Goal: Information Seeking & Learning: Find specific fact

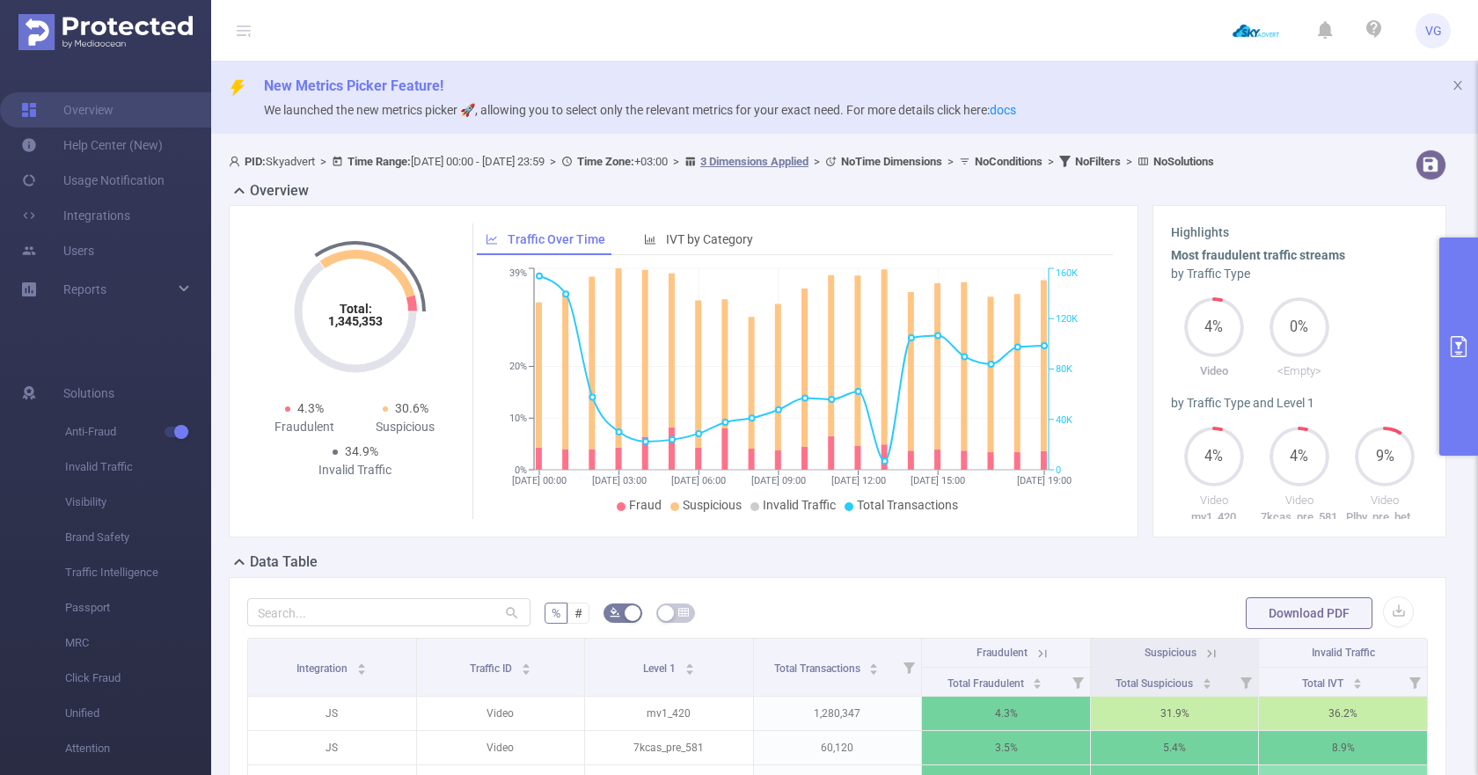
scroll to position [235, 0]
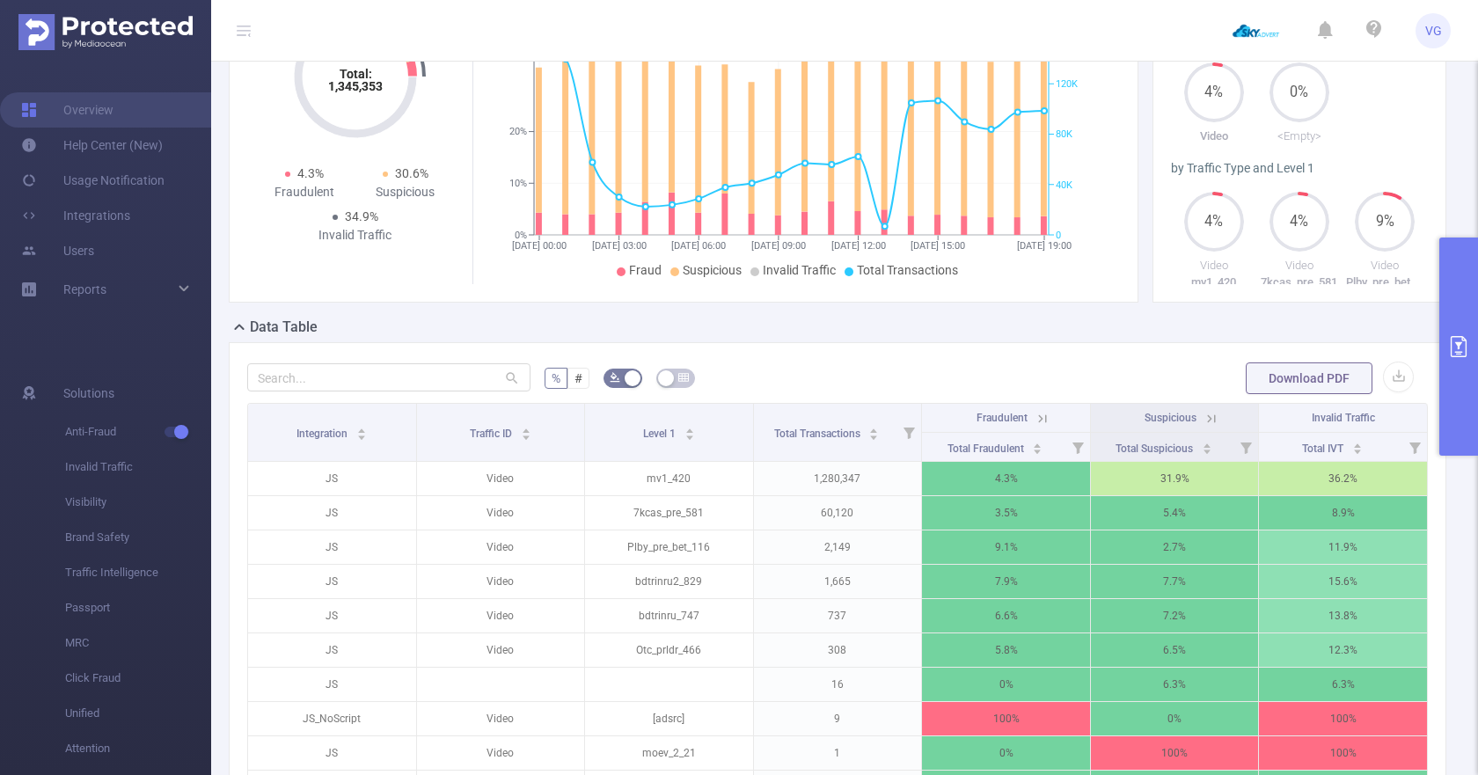
click at [110, 36] on img at bounding box center [105, 32] width 174 height 36
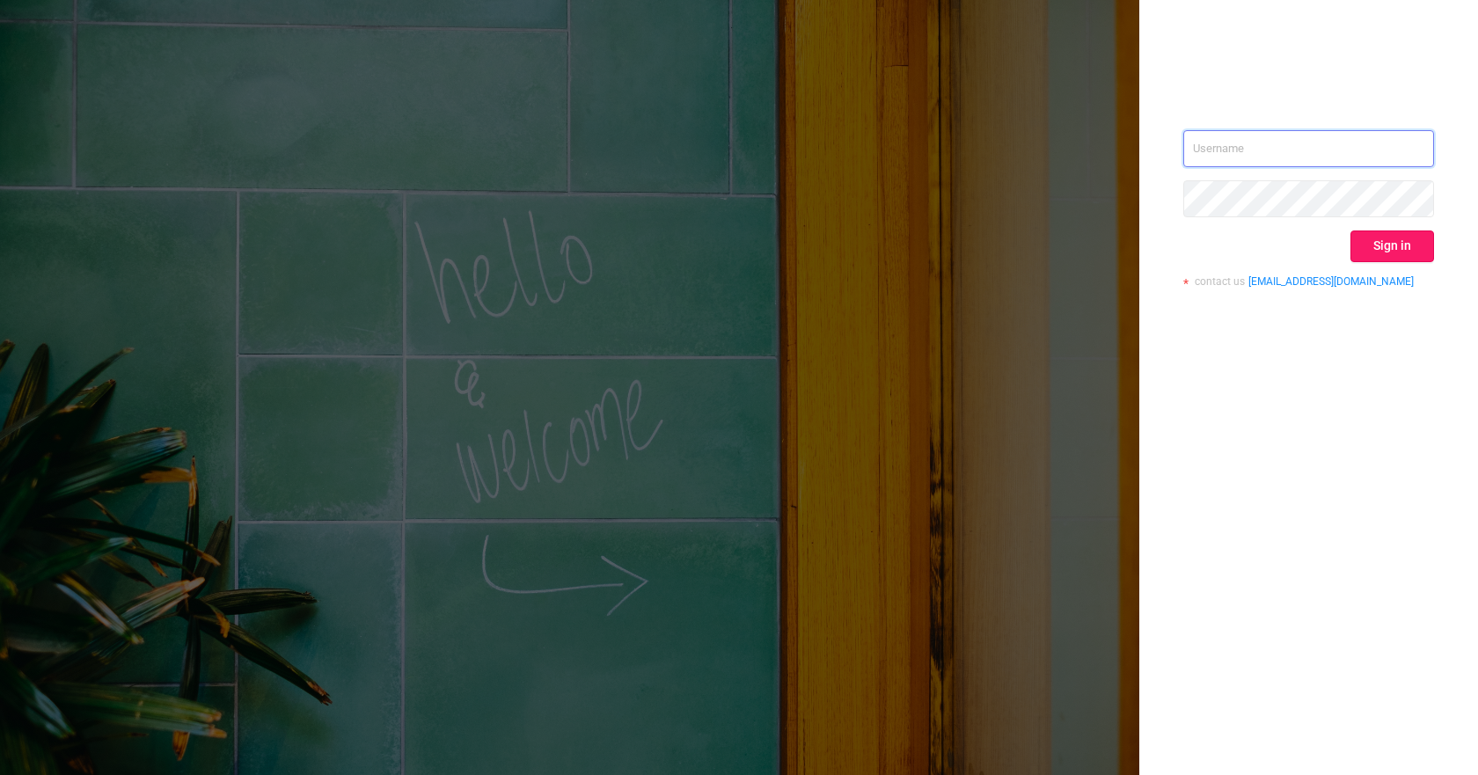
type input "valeria@skyadvert.net"
click at [1414, 236] on button "Sign in" at bounding box center [1393, 247] width 84 height 32
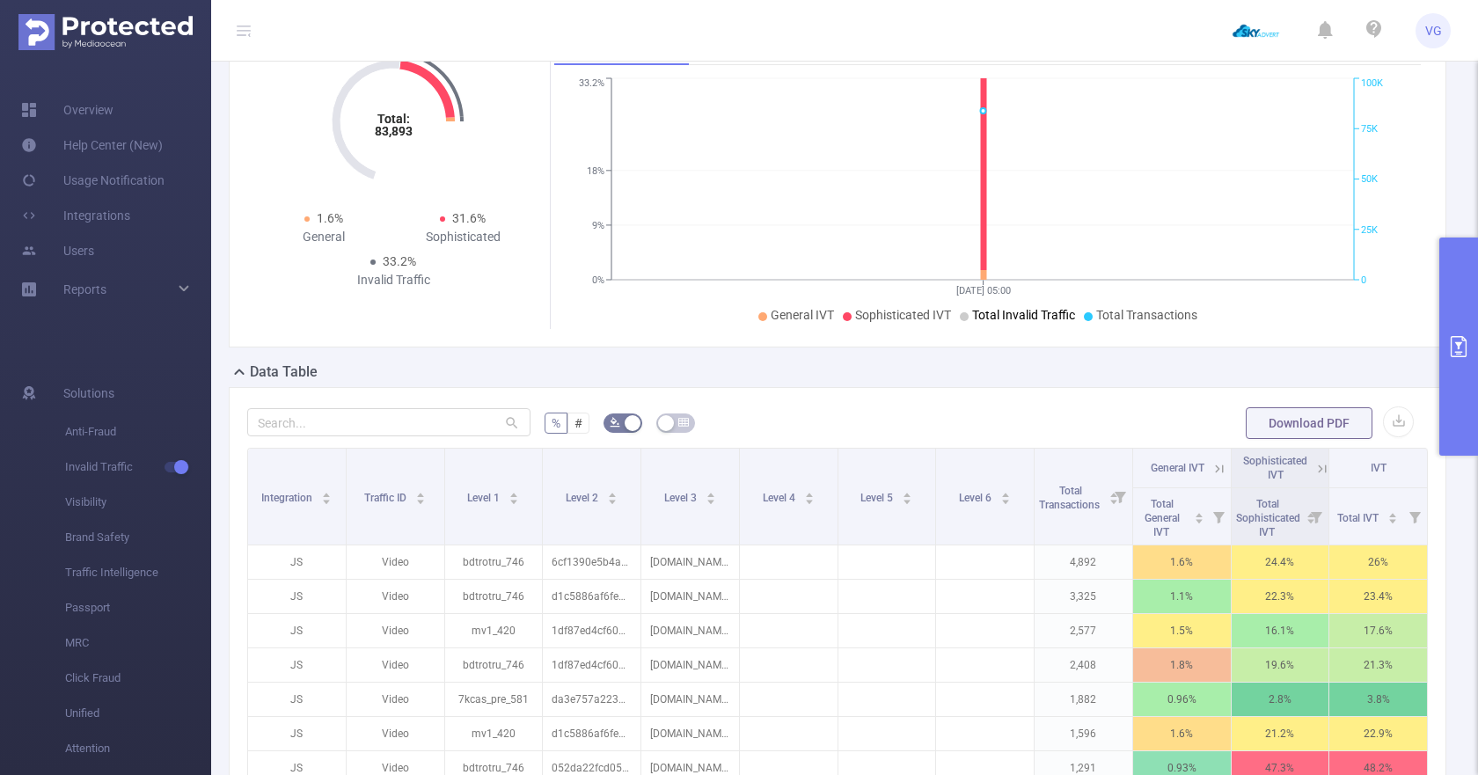
scroll to position [190, 0]
click at [1453, 355] on icon "primary" at bounding box center [1458, 346] width 21 height 21
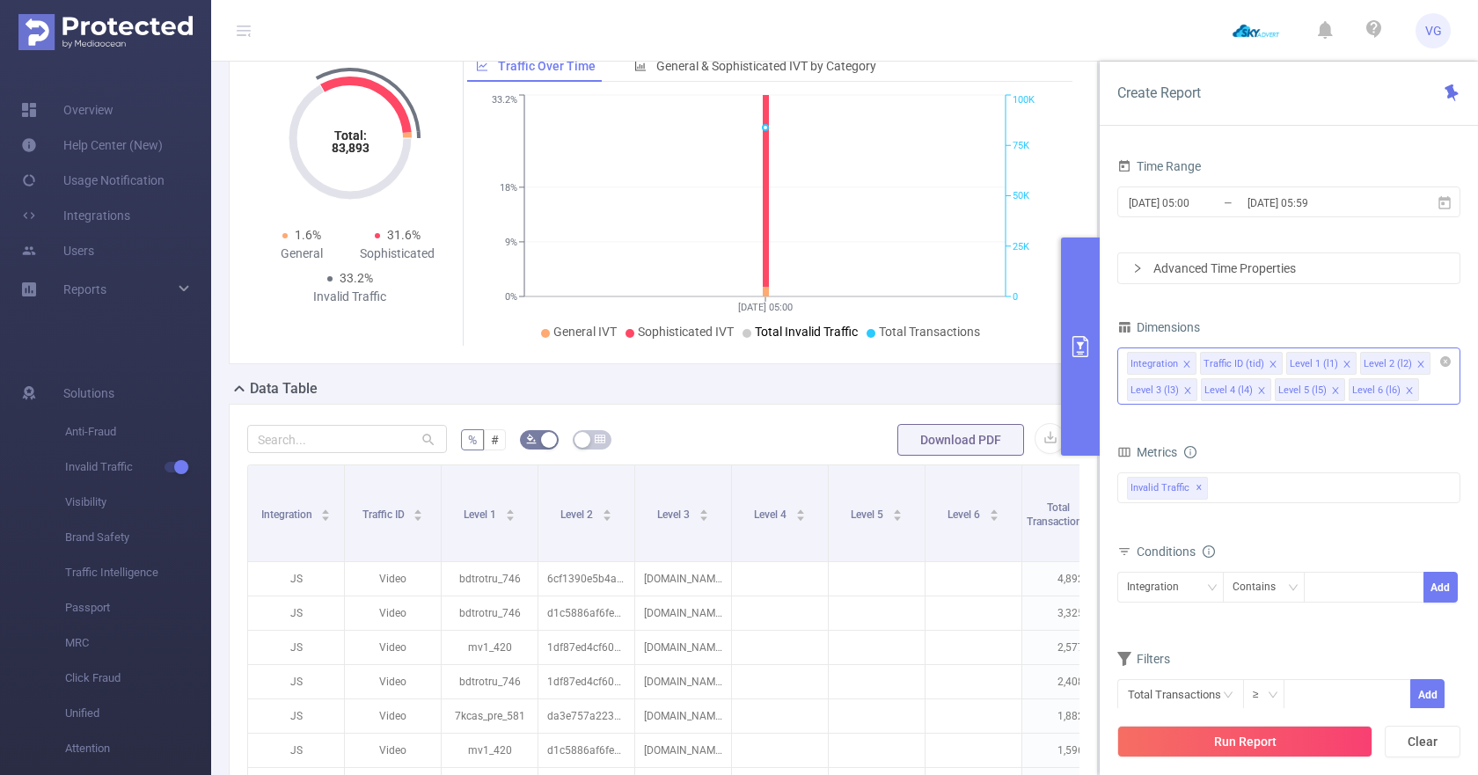
click at [1258, 386] on icon "icon: close" at bounding box center [1261, 390] width 9 height 9
click at [1181, 191] on input "2025-08-15 05:00" at bounding box center [1198, 203] width 143 height 24
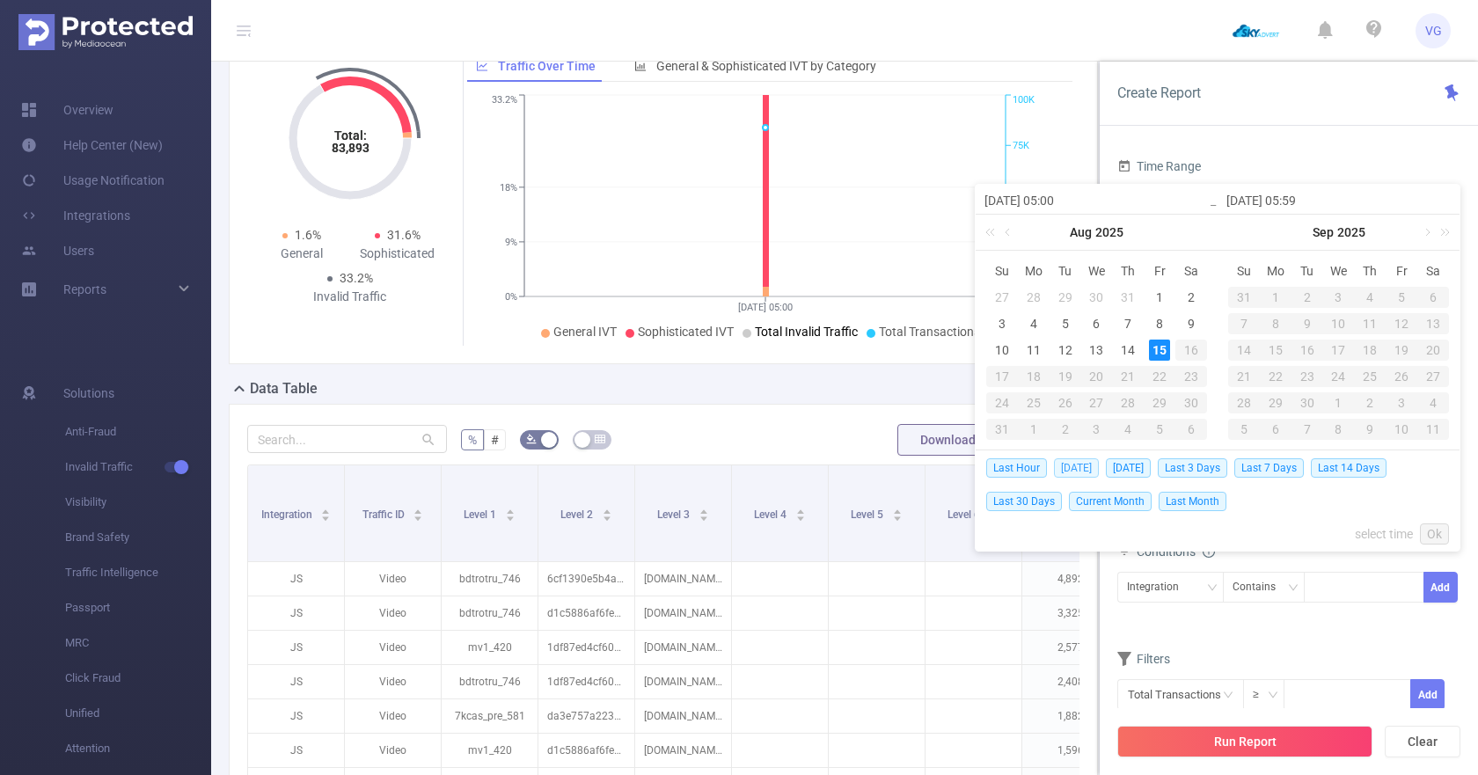
click at [1088, 476] on span "Today" at bounding box center [1076, 467] width 45 height 19
type input "2025-08-15 00:00"
type input "2025-08-15 23:59"
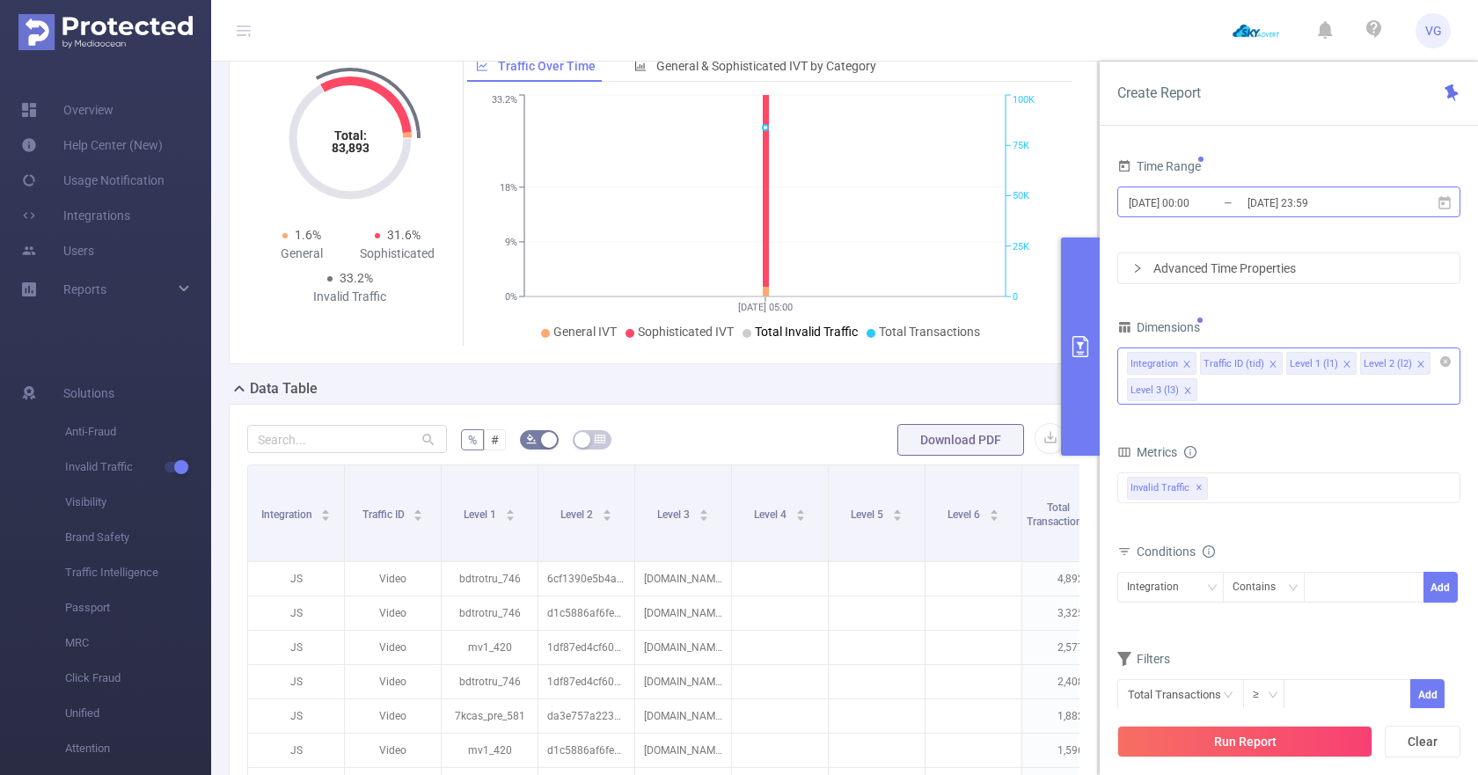
click at [1182, 201] on input "2025-08-15 00:00" at bounding box center [1198, 203] width 143 height 24
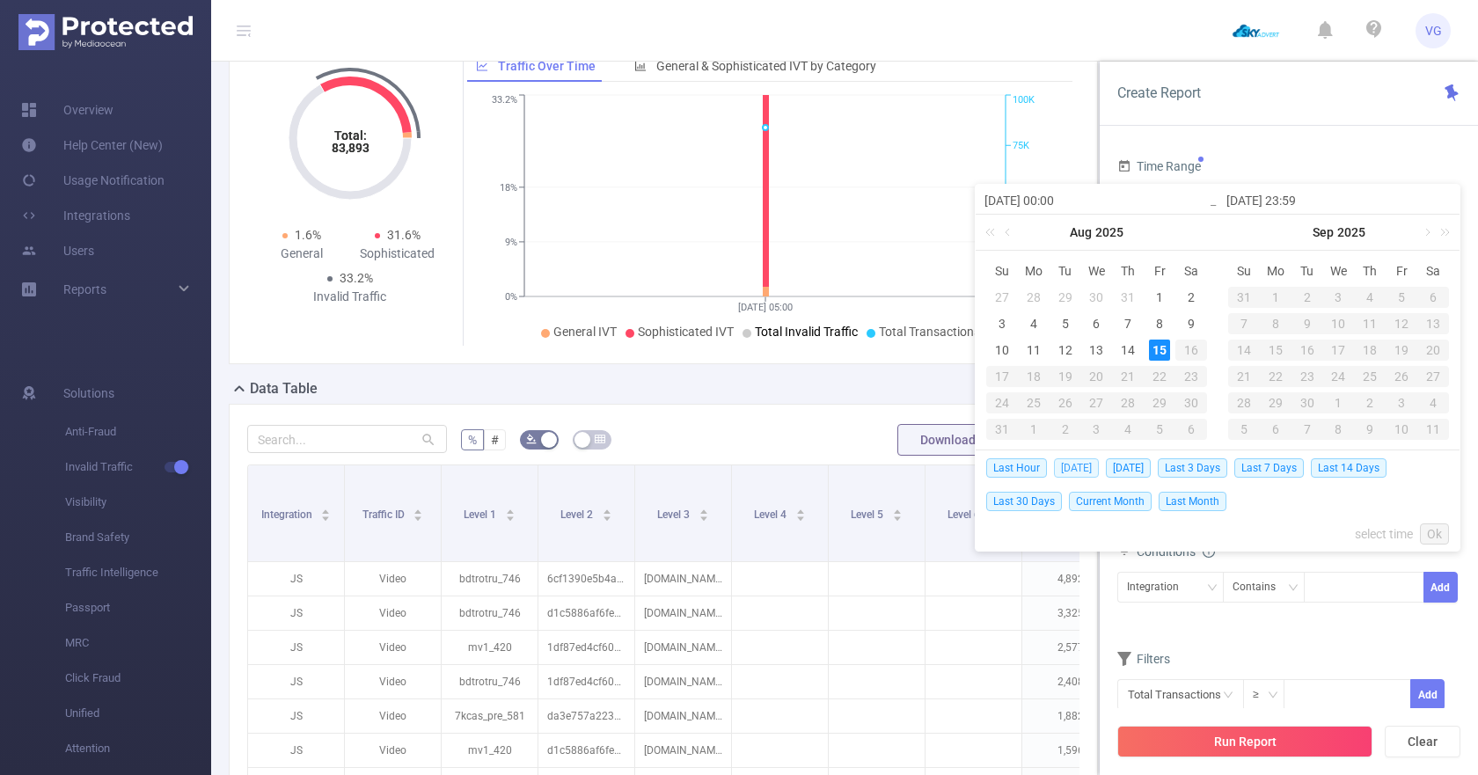
click at [1069, 465] on span "Today" at bounding box center [1076, 467] width 45 height 19
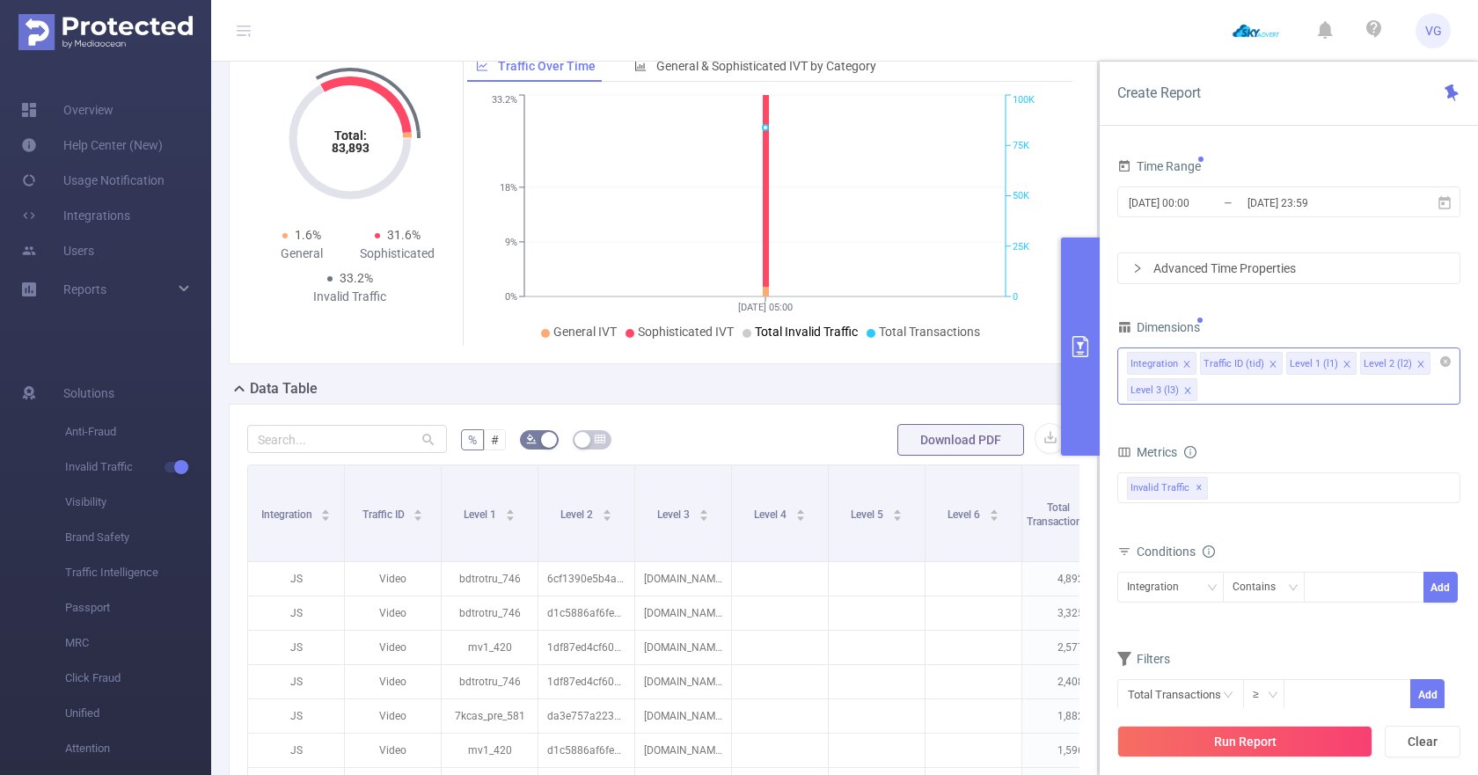
click at [1192, 265] on div "Advanced Time Properties" at bounding box center [1288, 268] width 341 height 30
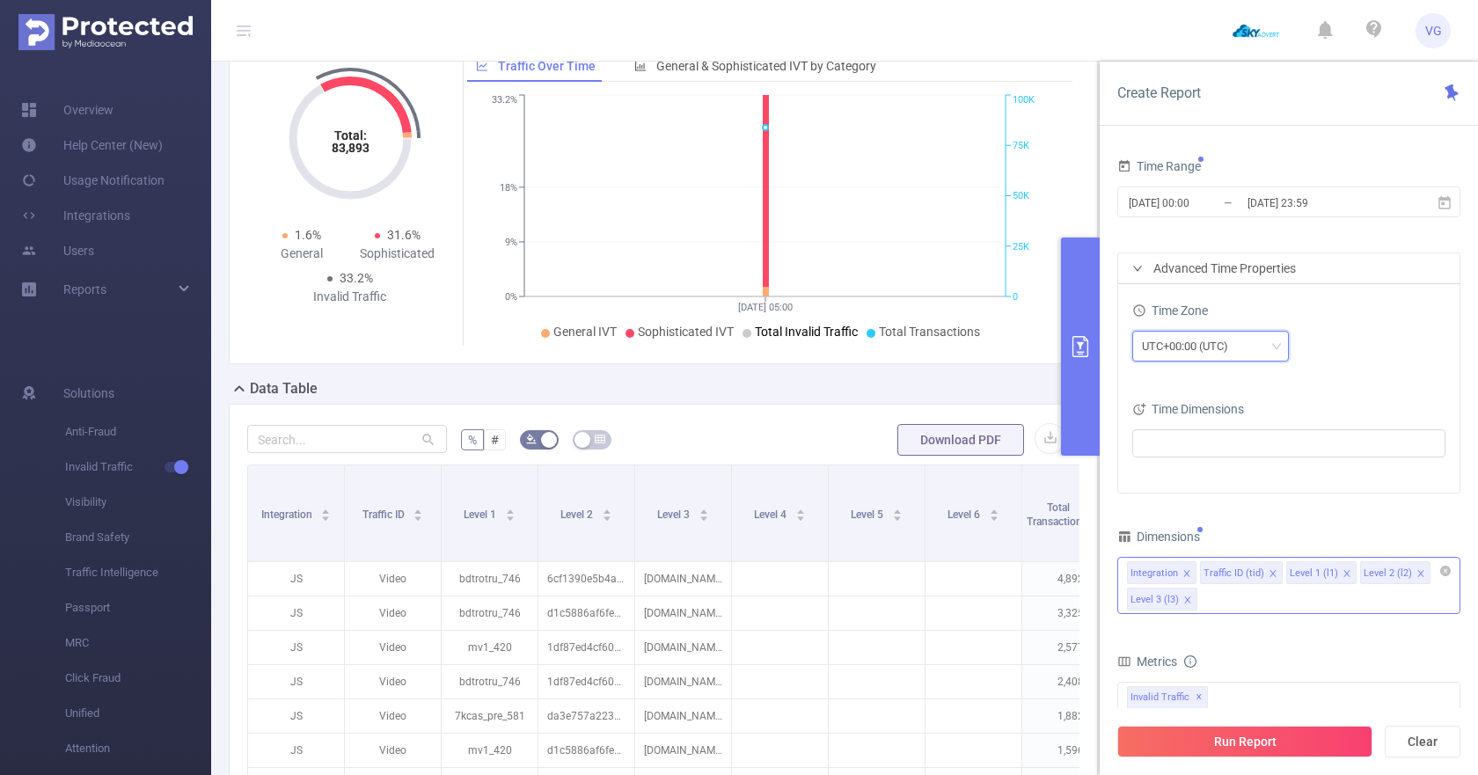
click at [1164, 345] on div "UTC+00:00 (UTC)" at bounding box center [1191, 346] width 99 height 29
click at [1161, 475] on li "UTC+03:00" at bounding box center [1210, 474] width 157 height 28
click at [1272, 744] on button "Run Report" at bounding box center [1244, 742] width 255 height 32
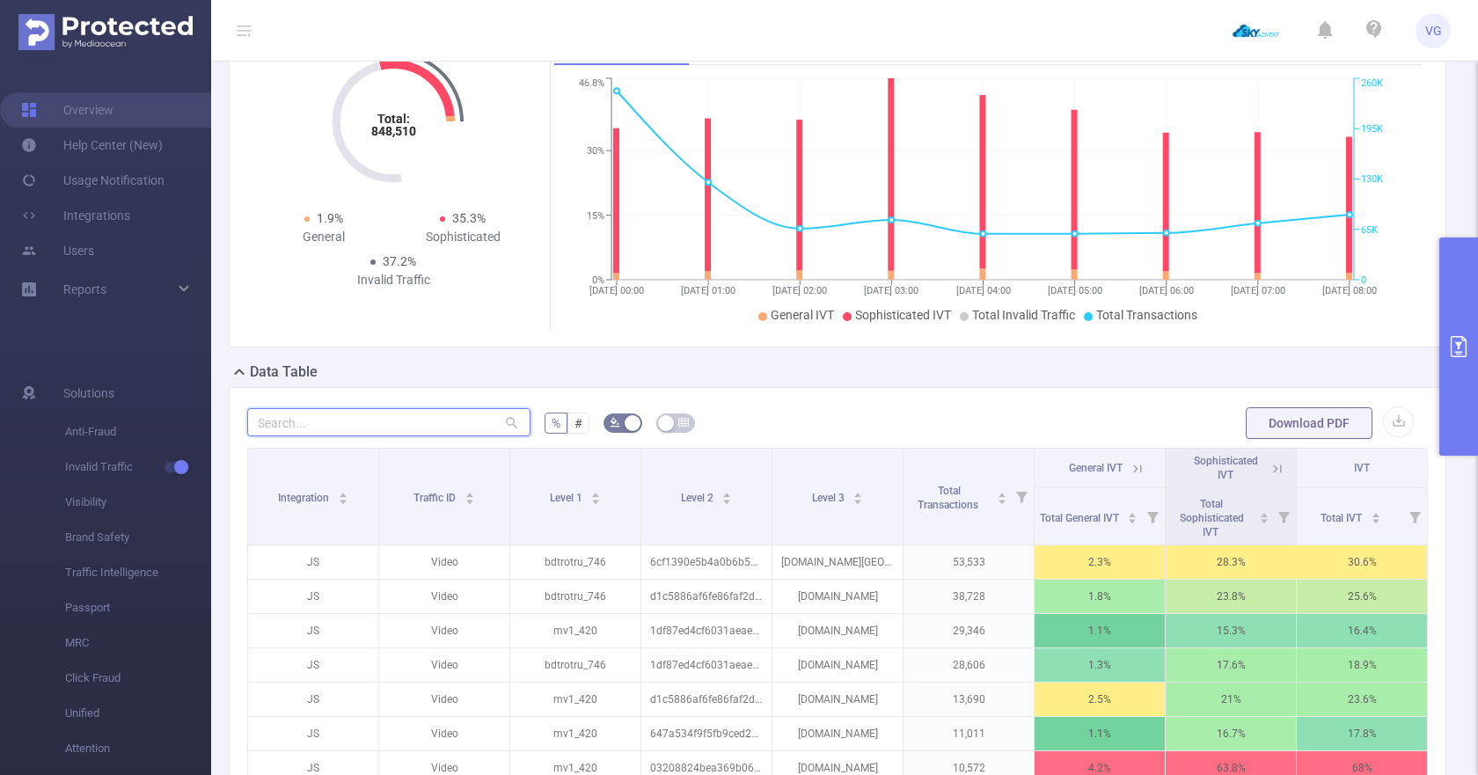
click at [422, 436] on input "text" at bounding box center [388, 422] width 283 height 28
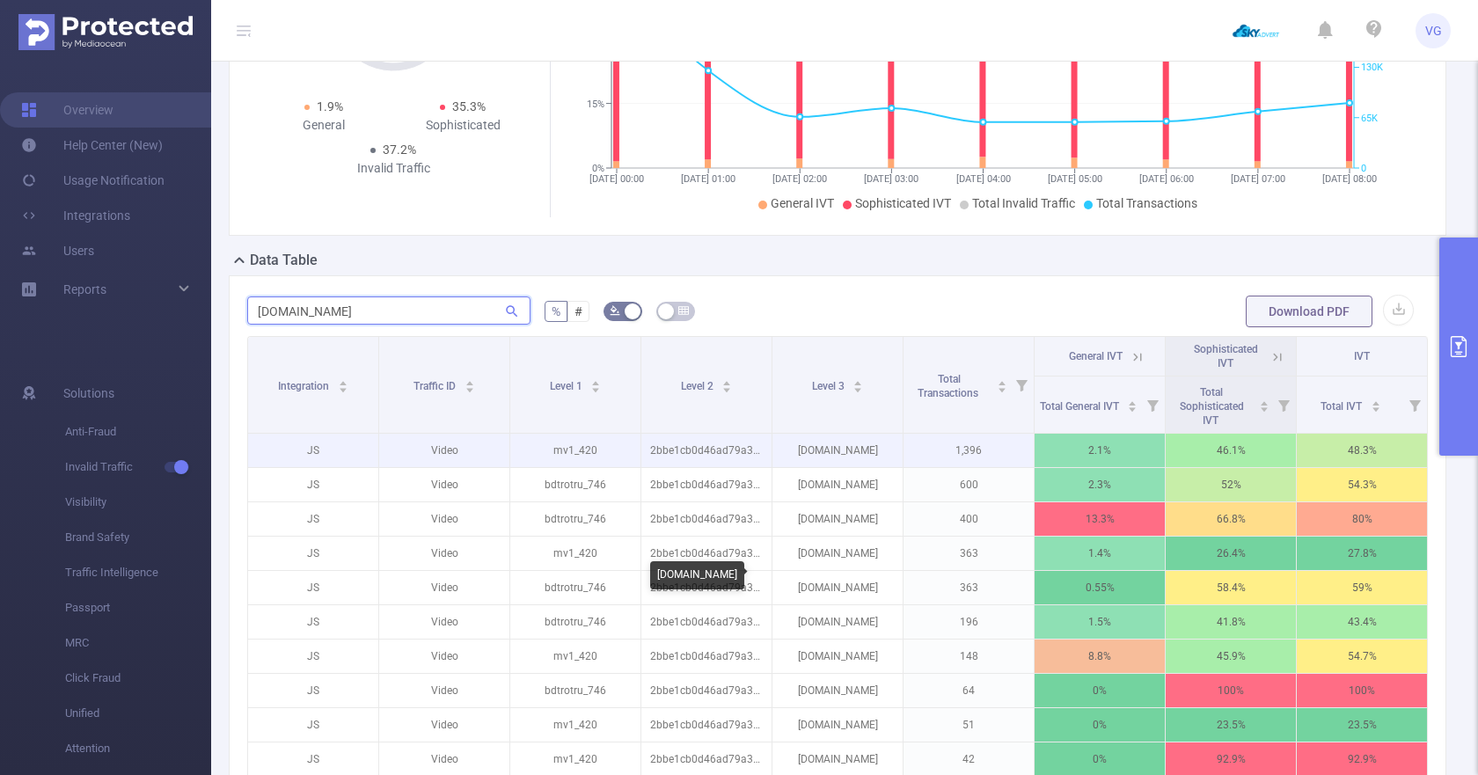
scroll to position [312, 0]
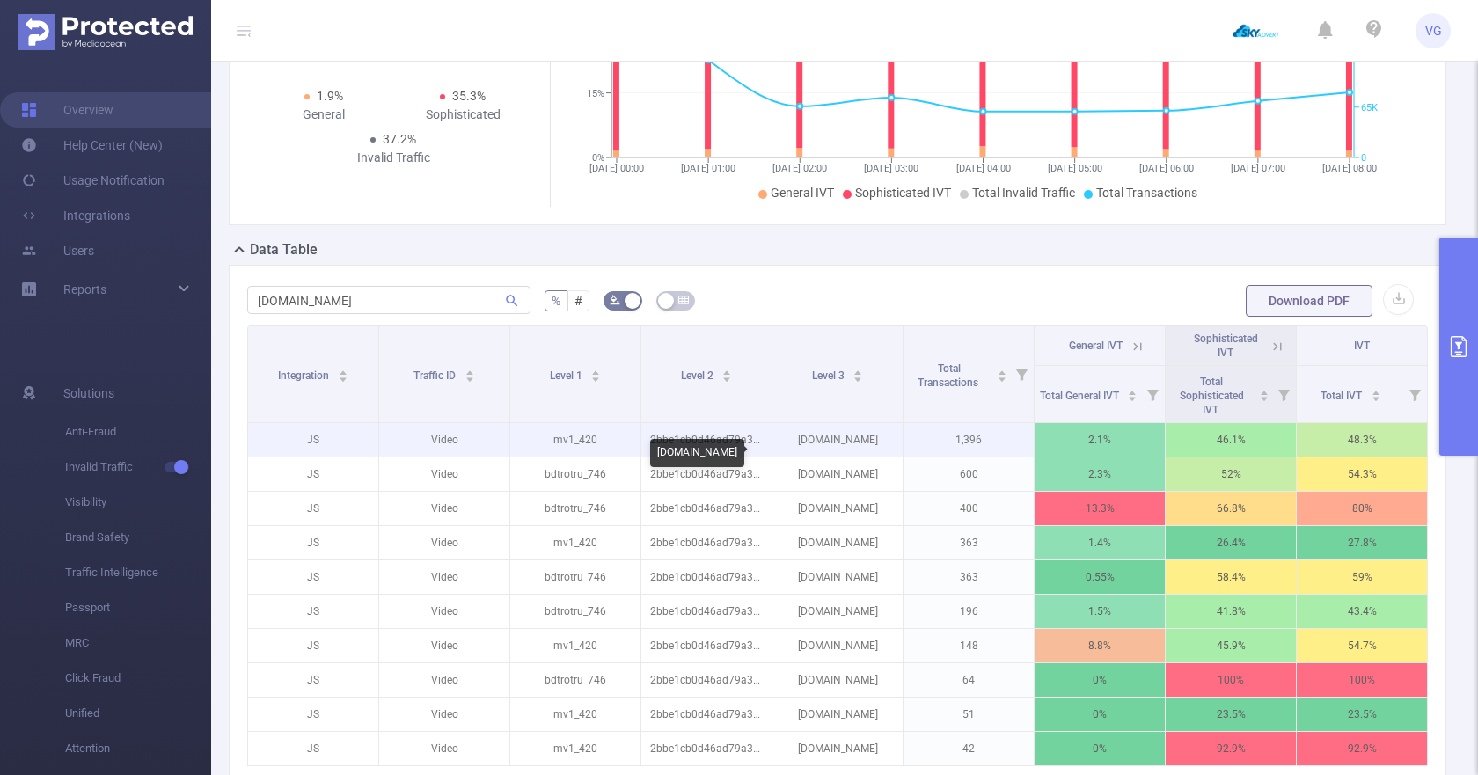
drag, startPoint x: 878, startPoint y: 454, endPoint x: 776, endPoint y: 460, distance: 102.3
click at [776, 457] on p "td7.39lordserial.pro" at bounding box center [838, 439] width 130 height 33
copy p "td7.39lordserial.pro"
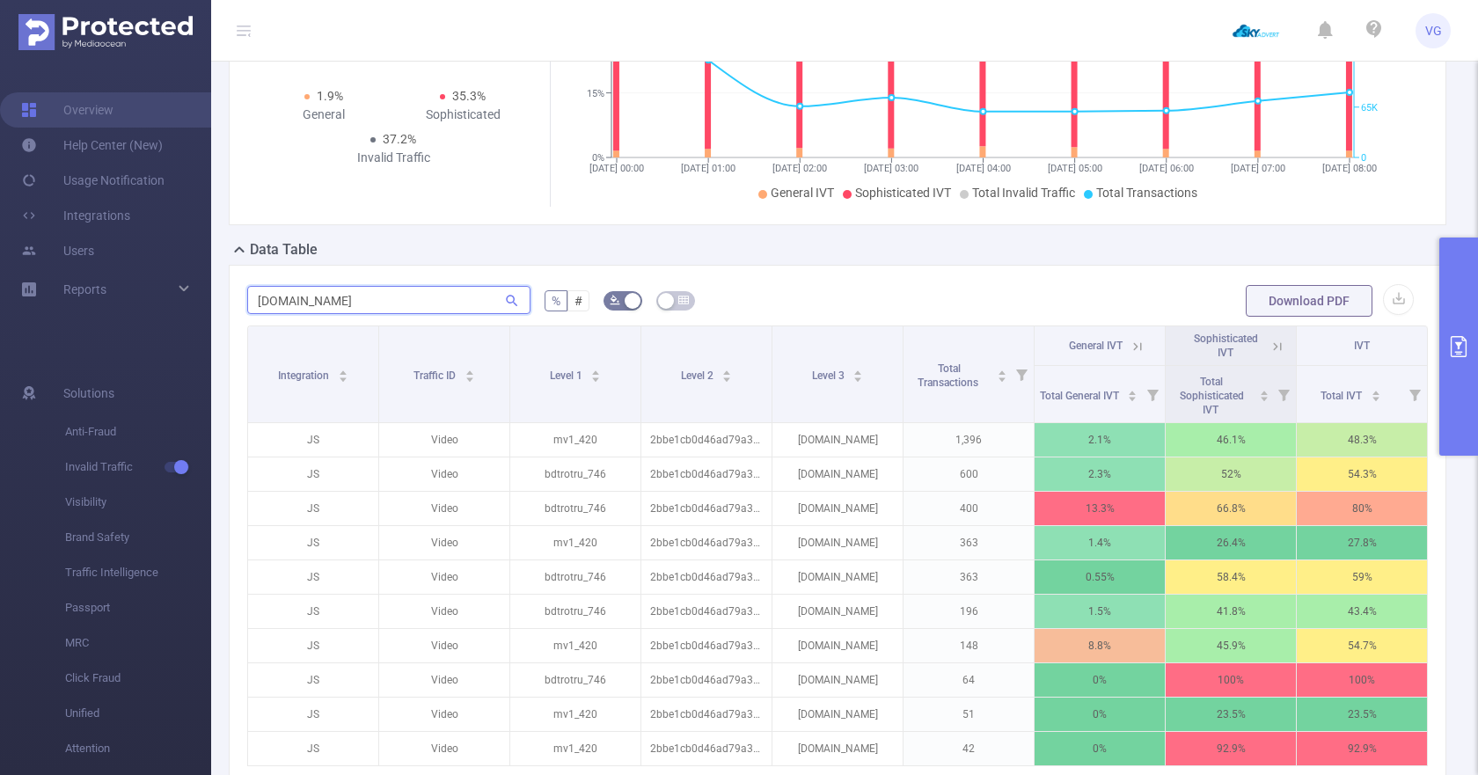
click at [364, 310] on input "serial.pro" at bounding box center [388, 300] width 283 height 28
paste input "td7.39lord"
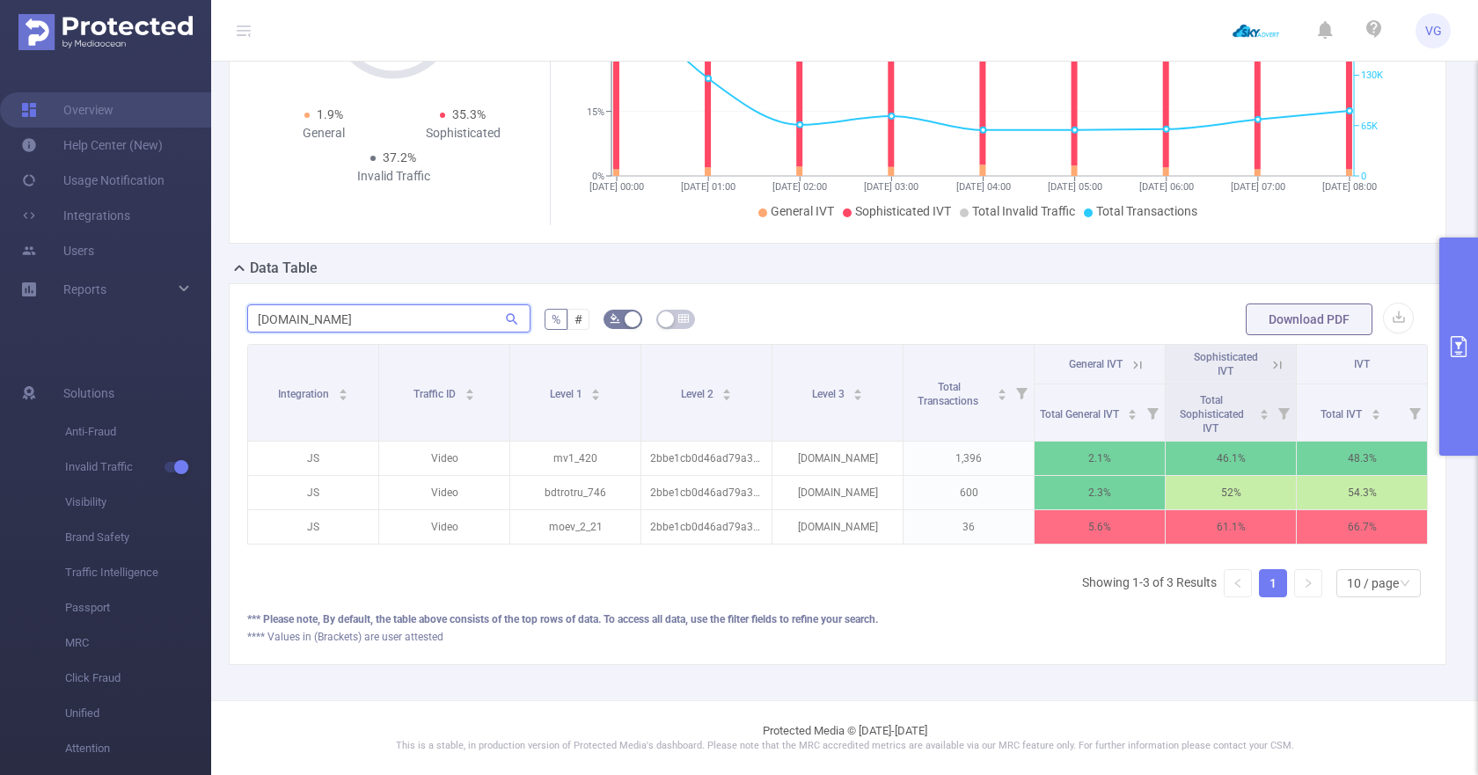
click at [284, 319] on input "td7.39lordserial.pro" at bounding box center [388, 318] width 283 height 28
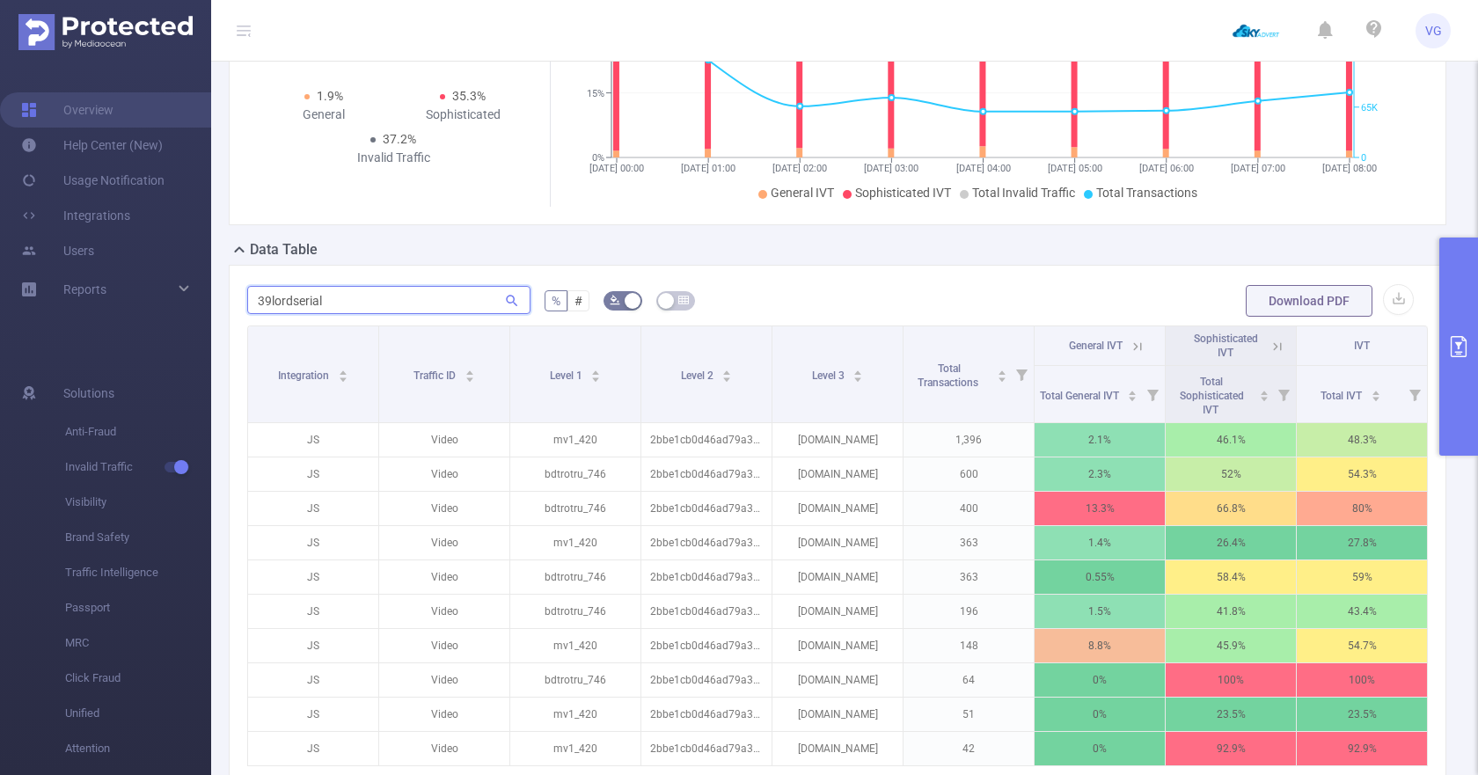
type input "39lordserial"
click at [1448, 339] on icon "primary" at bounding box center [1458, 346] width 21 height 21
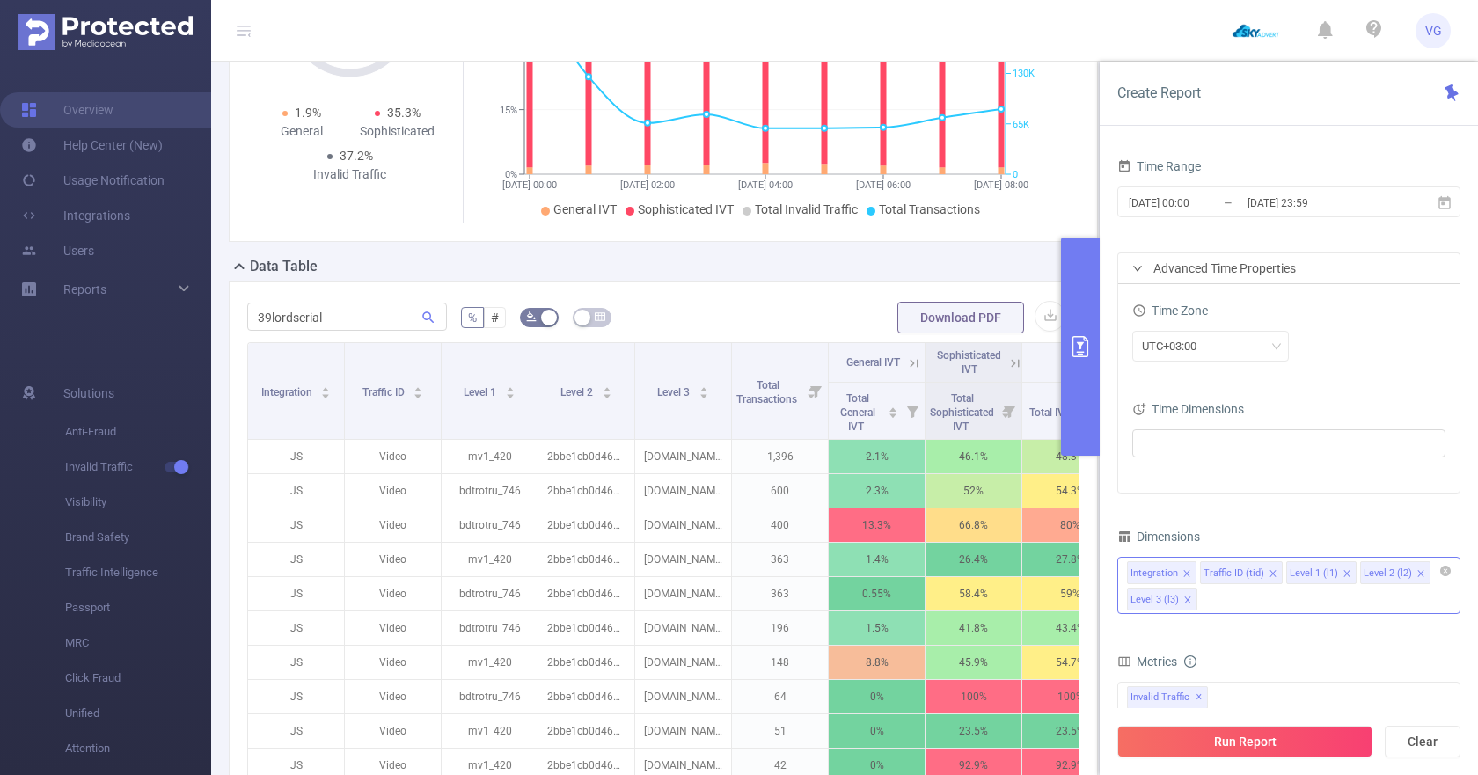
click at [1417, 573] on icon "icon: close" at bounding box center [1421, 573] width 9 height 9
click at [1295, 729] on button "Run Report" at bounding box center [1244, 742] width 255 height 32
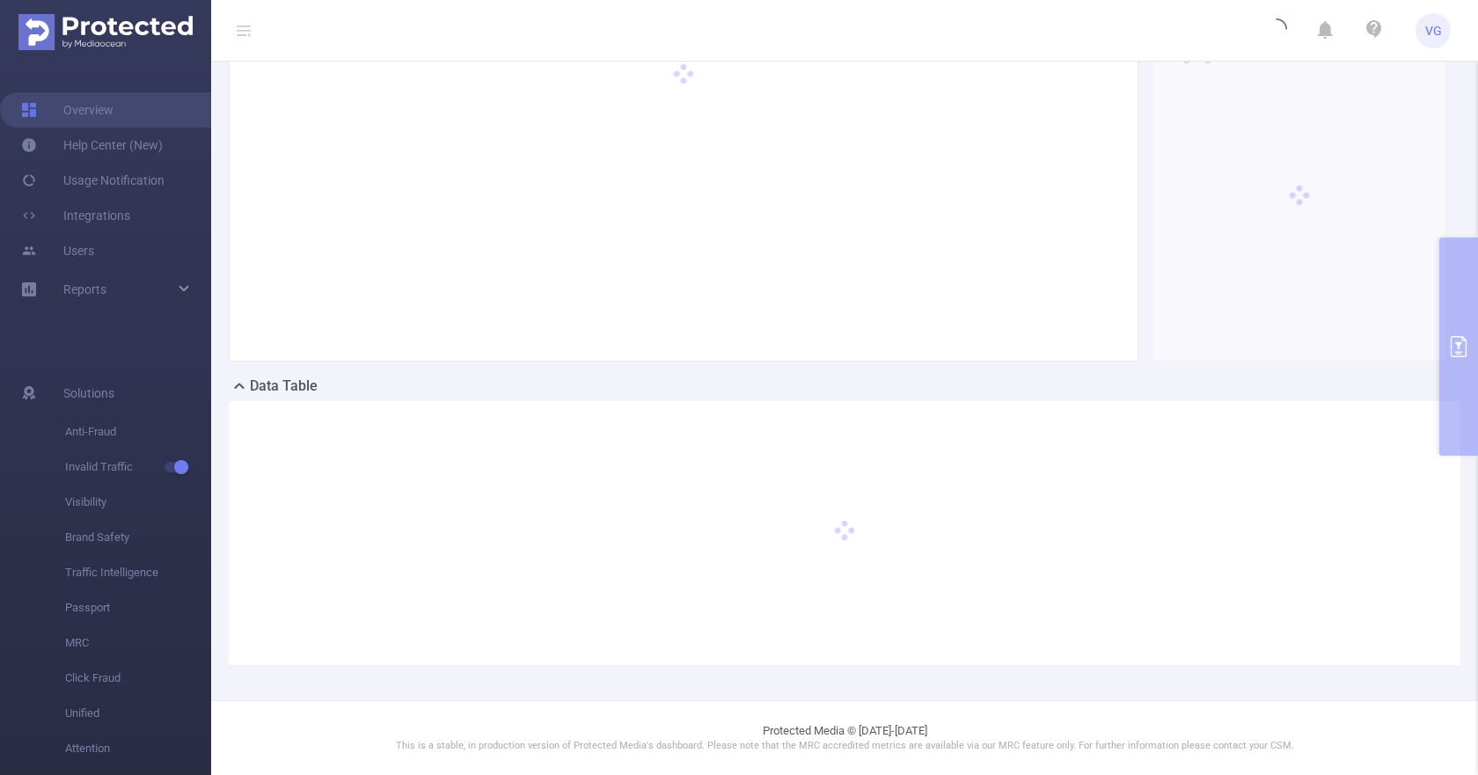
scroll to position [193, 0]
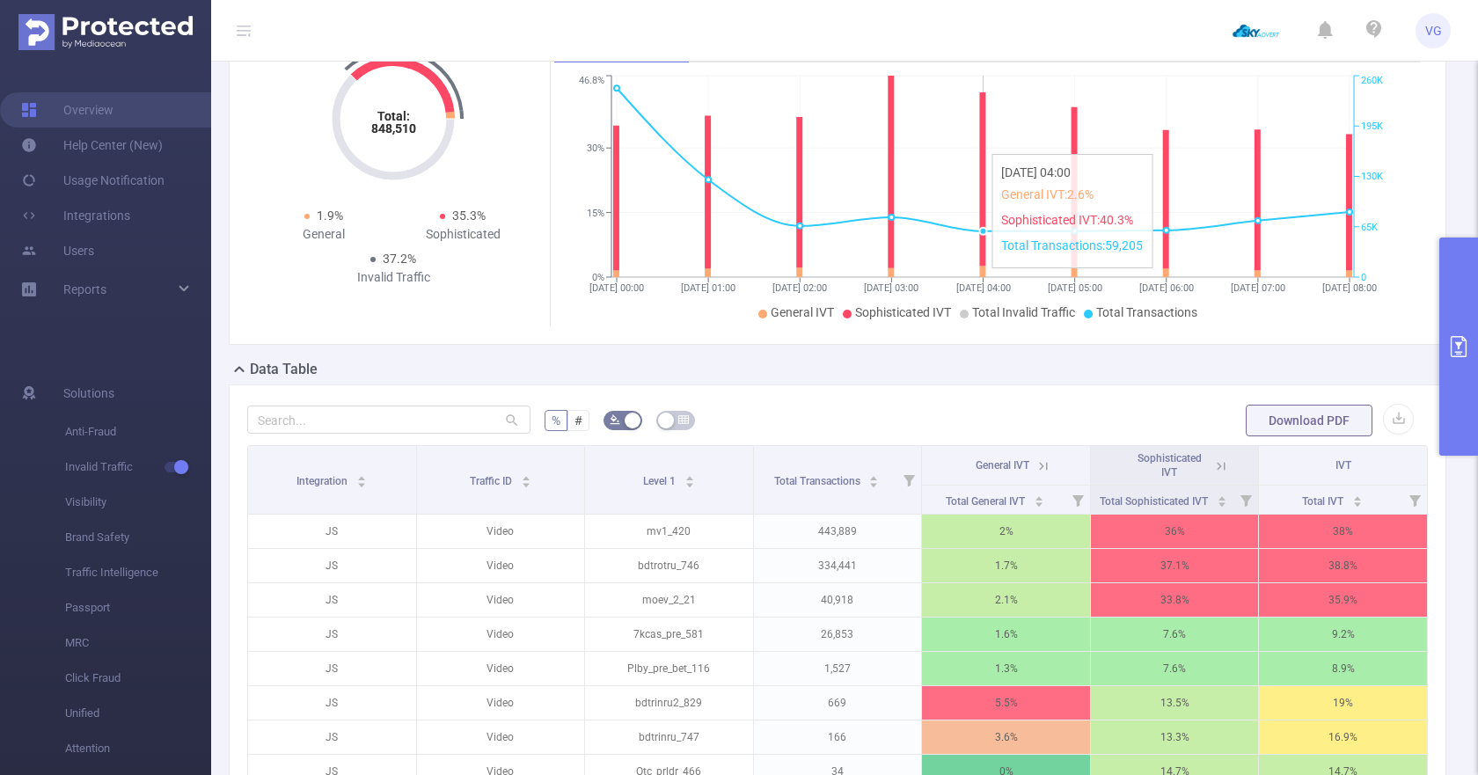
click at [950, 277] on line at bounding box center [983, 277] width 743 height 0
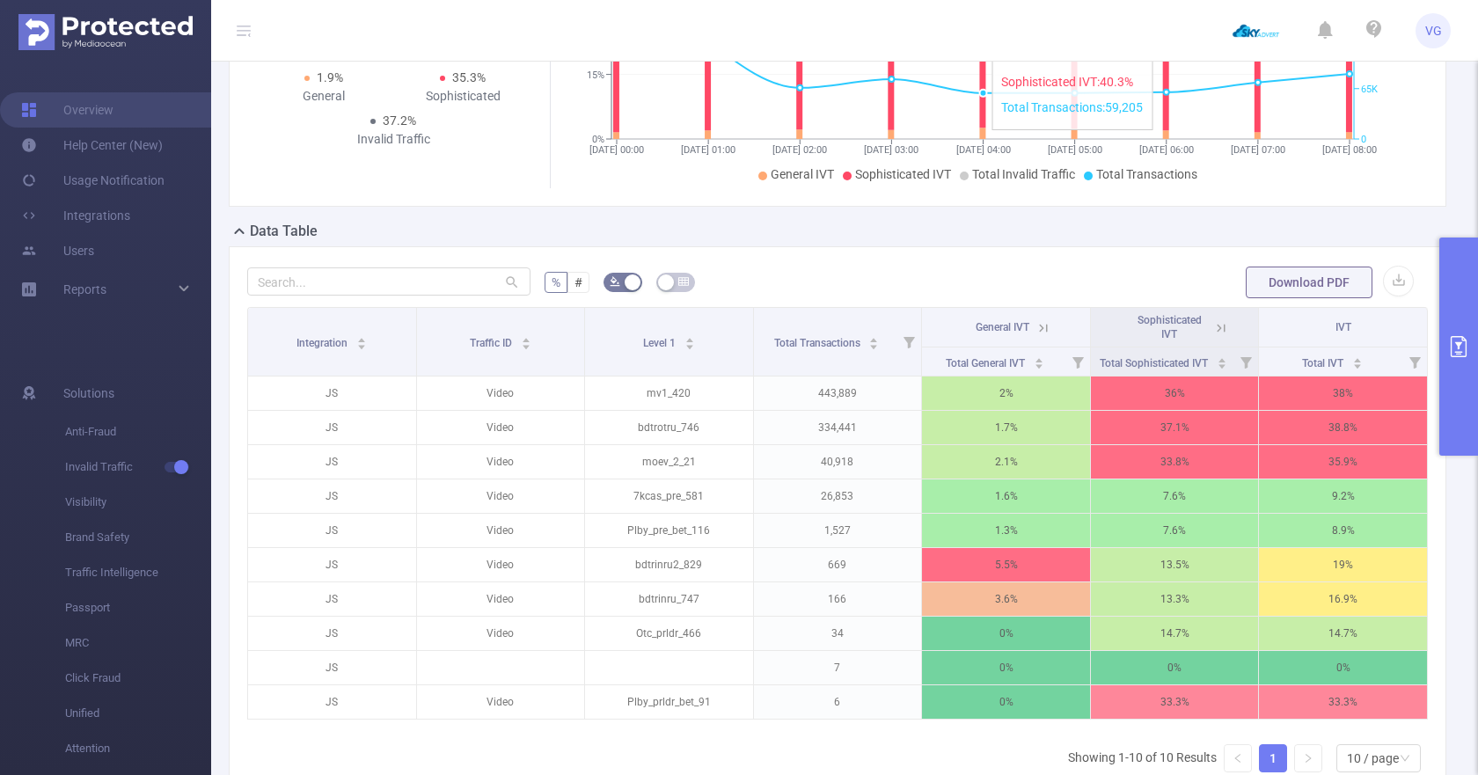
scroll to position [363, 0]
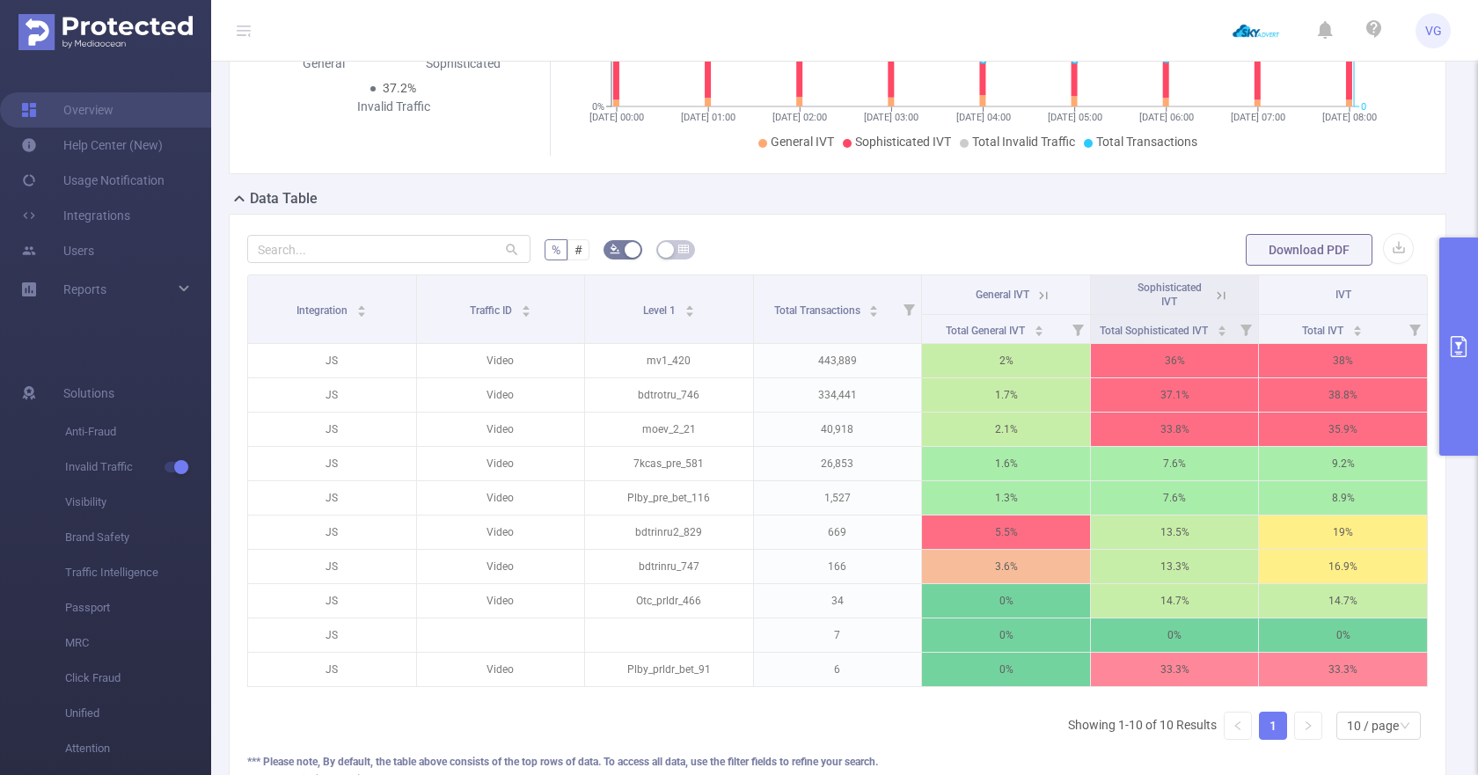
click at [839, 264] on form "% # Download PDF" at bounding box center [837, 249] width 1181 height 35
click at [1459, 359] on button "primary" at bounding box center [1459, 347] width 39 height 218
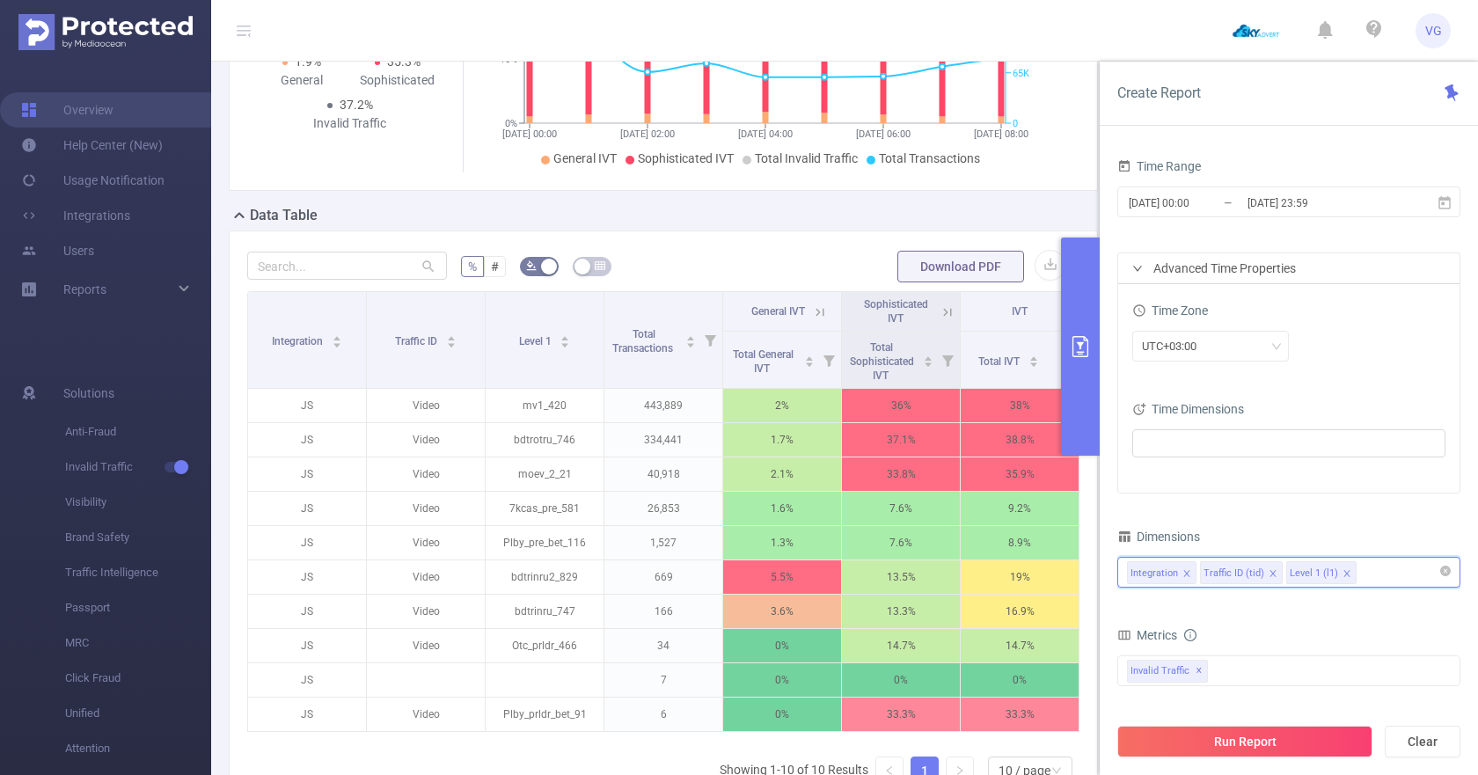
click at [1363, 572] on input at bounding box center [1364, 572] width 9 height 23
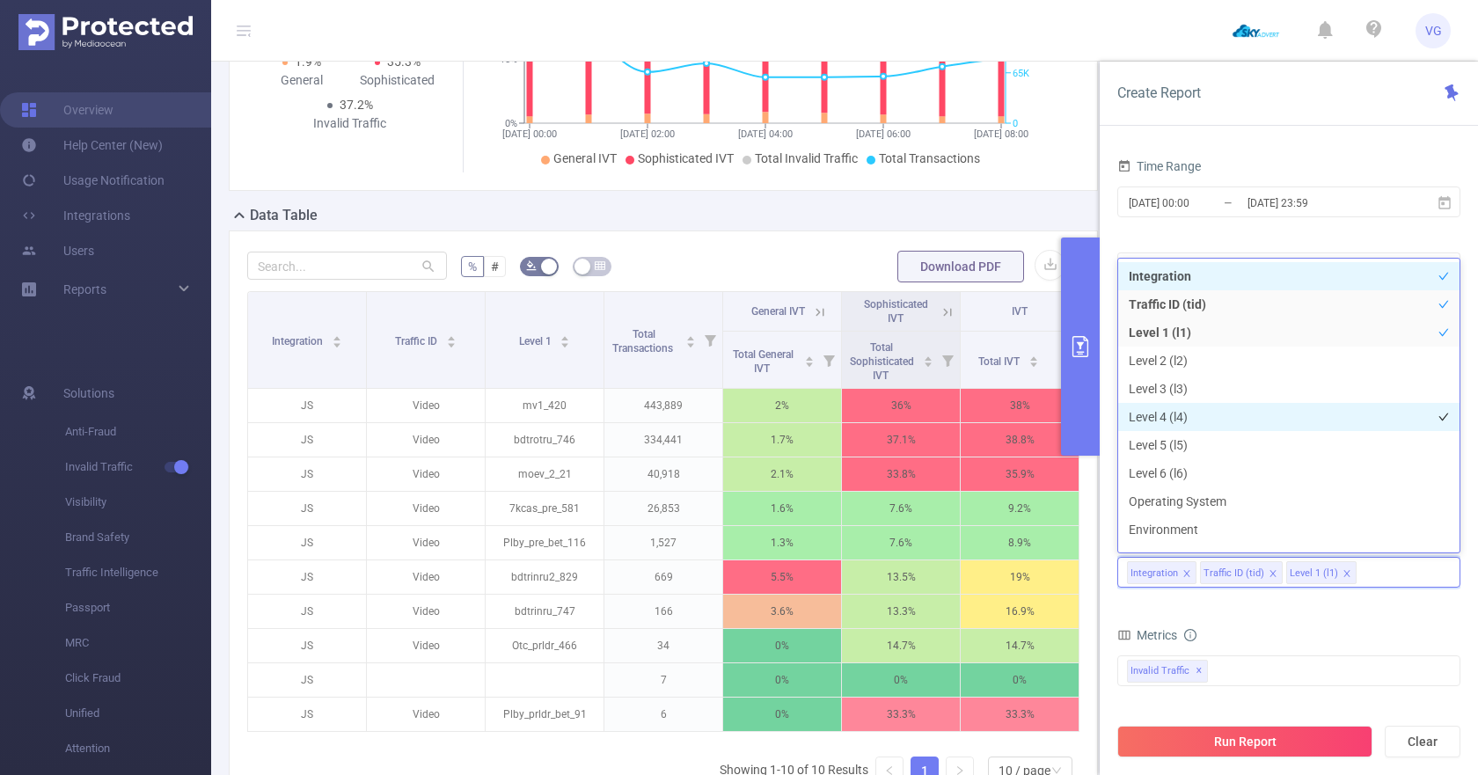
scroll to position [19, 0]
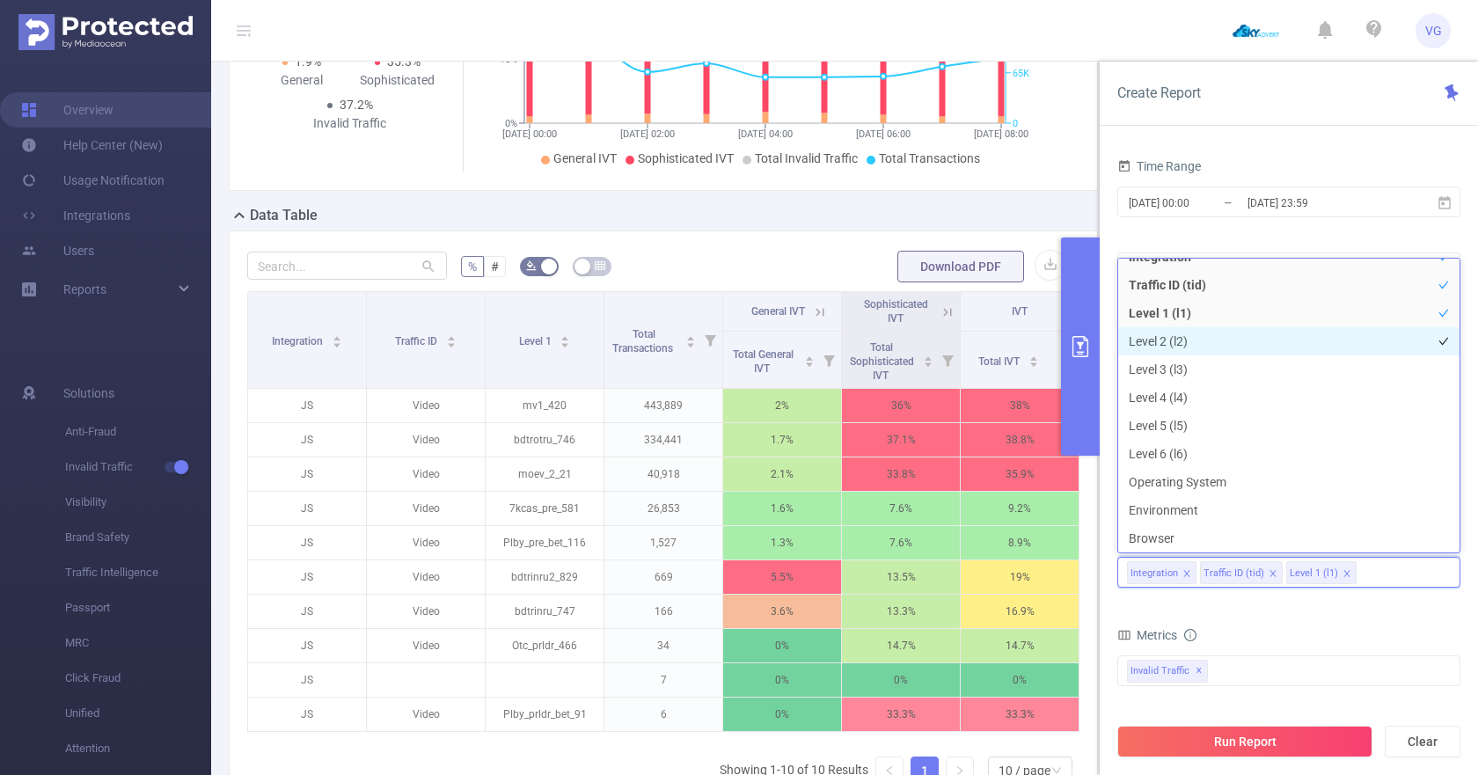
click at [1199, 341] on li "Level 2 (l2)" at bounding box center [1288, 341] width 341 height 28
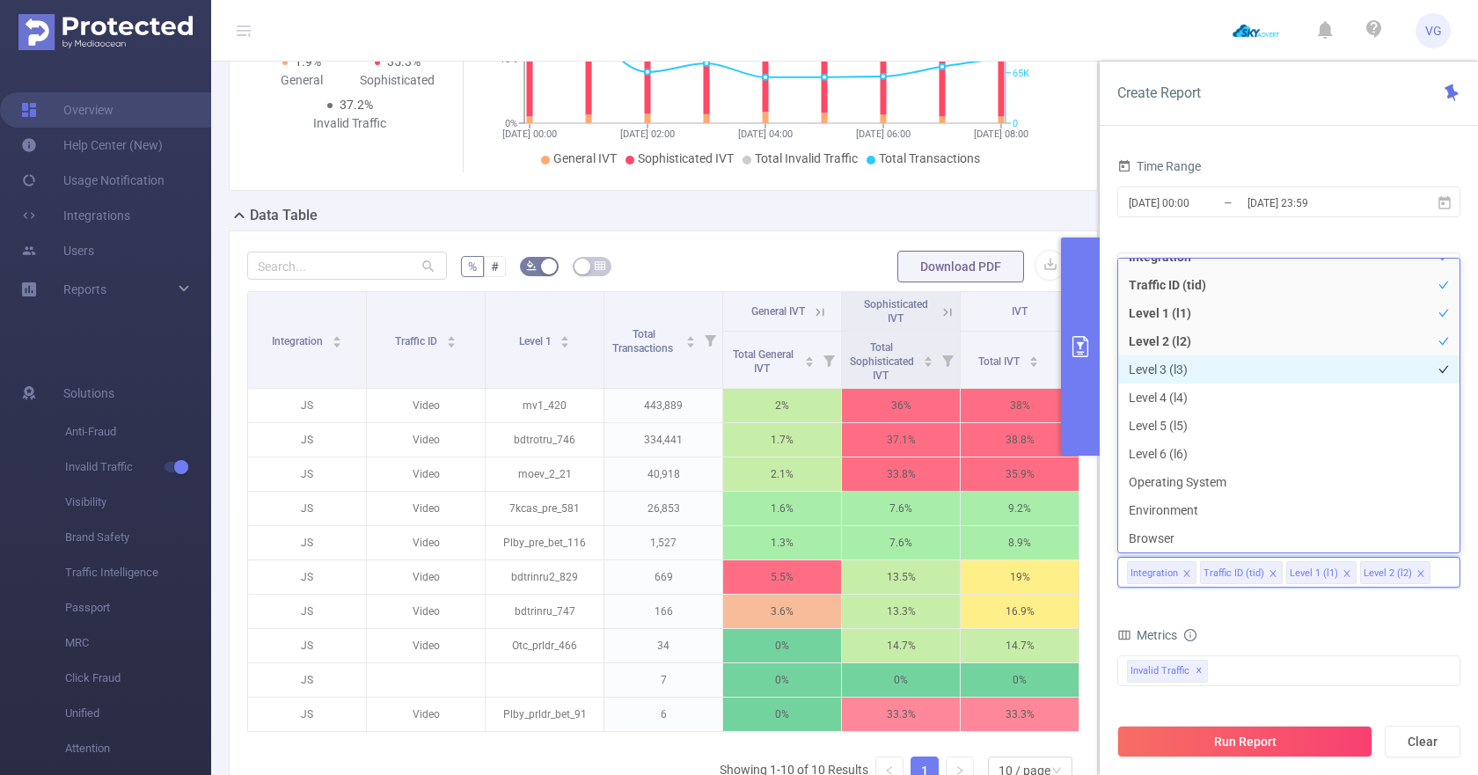
click at [1177, 362] on li "Level 3 (l3)" at bounding box center [1288, 369] width 341 height 28
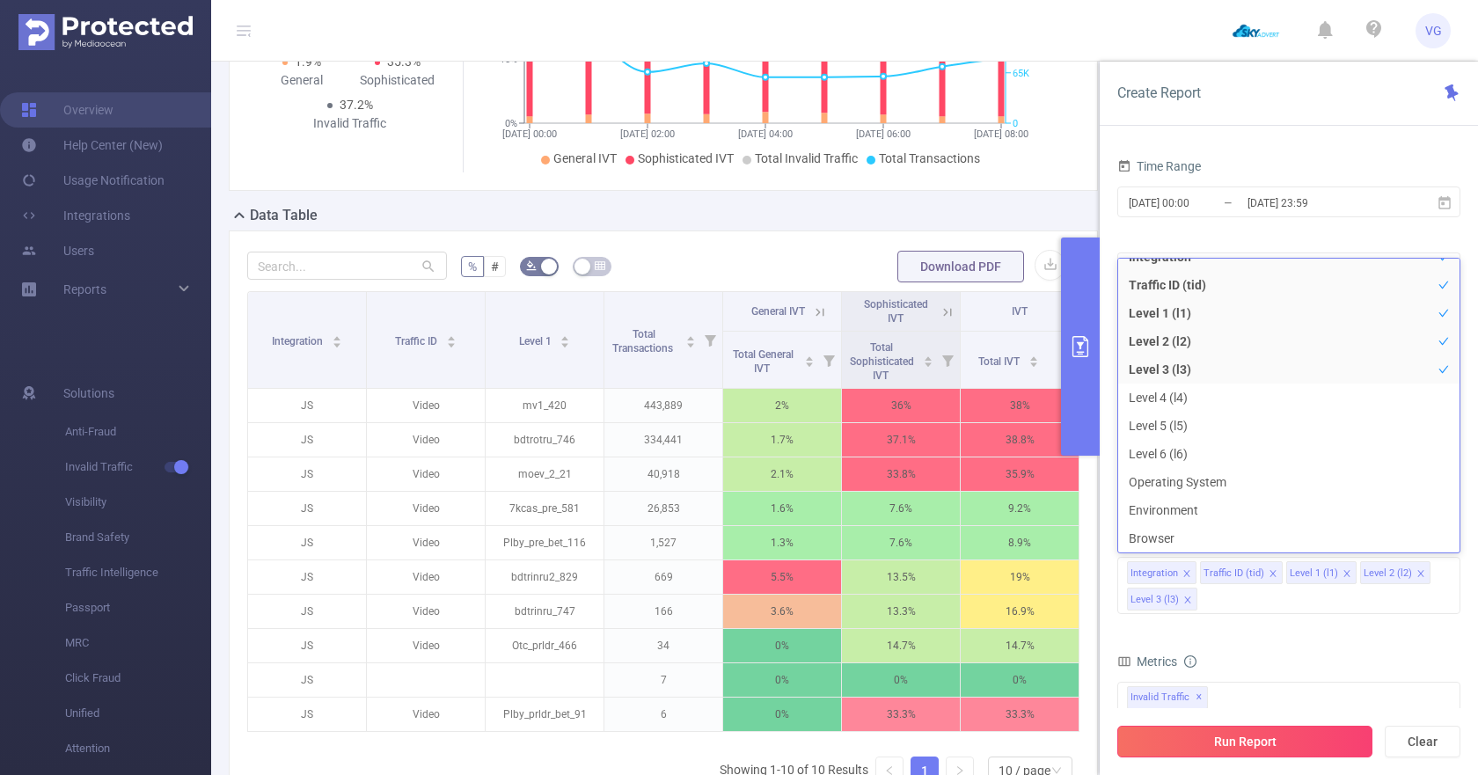
click at [1232, 741] on button "Run Report" at bounding box center [1244, 742] width 255 height 32
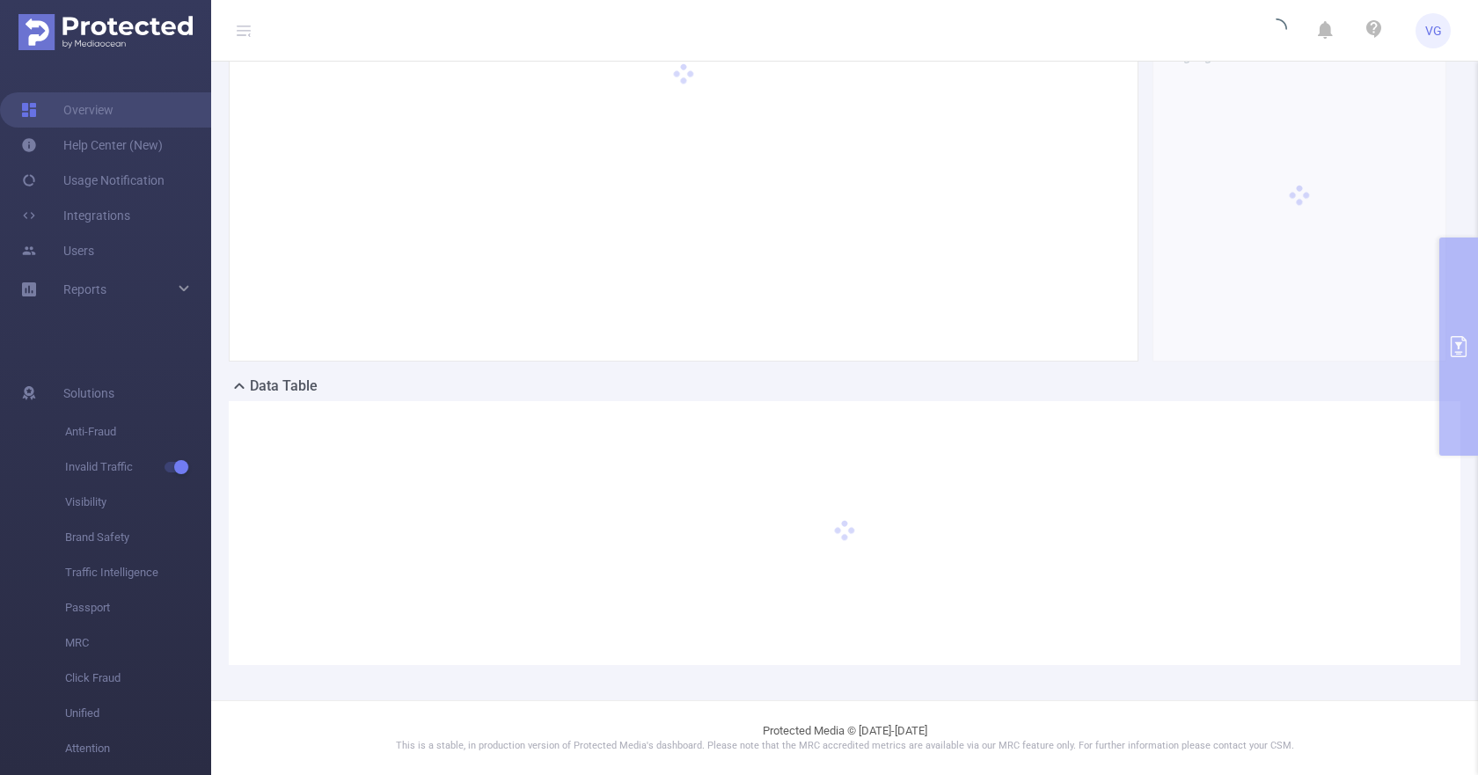
scroll to position [193, 0]
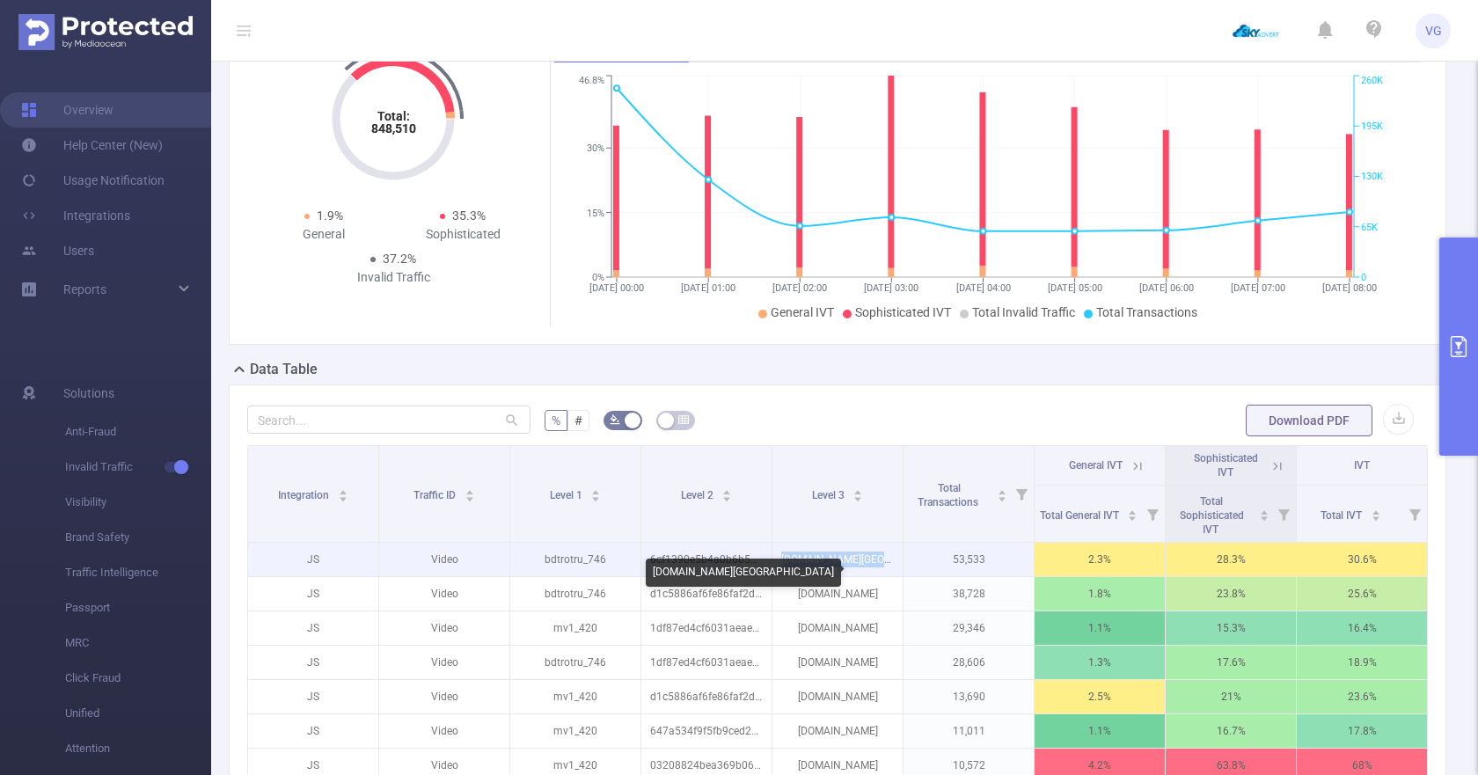
drag, startPoint x: 882, startPoint y: 577, endPoint x: 780, endPoint y: 581, distance: 102.1
click at [780, 576] on p "td8.5lordserial.tokyo" at bounding box center [838, 559] width 130 height 33
copy p "td8.5lordserial.tokyo"
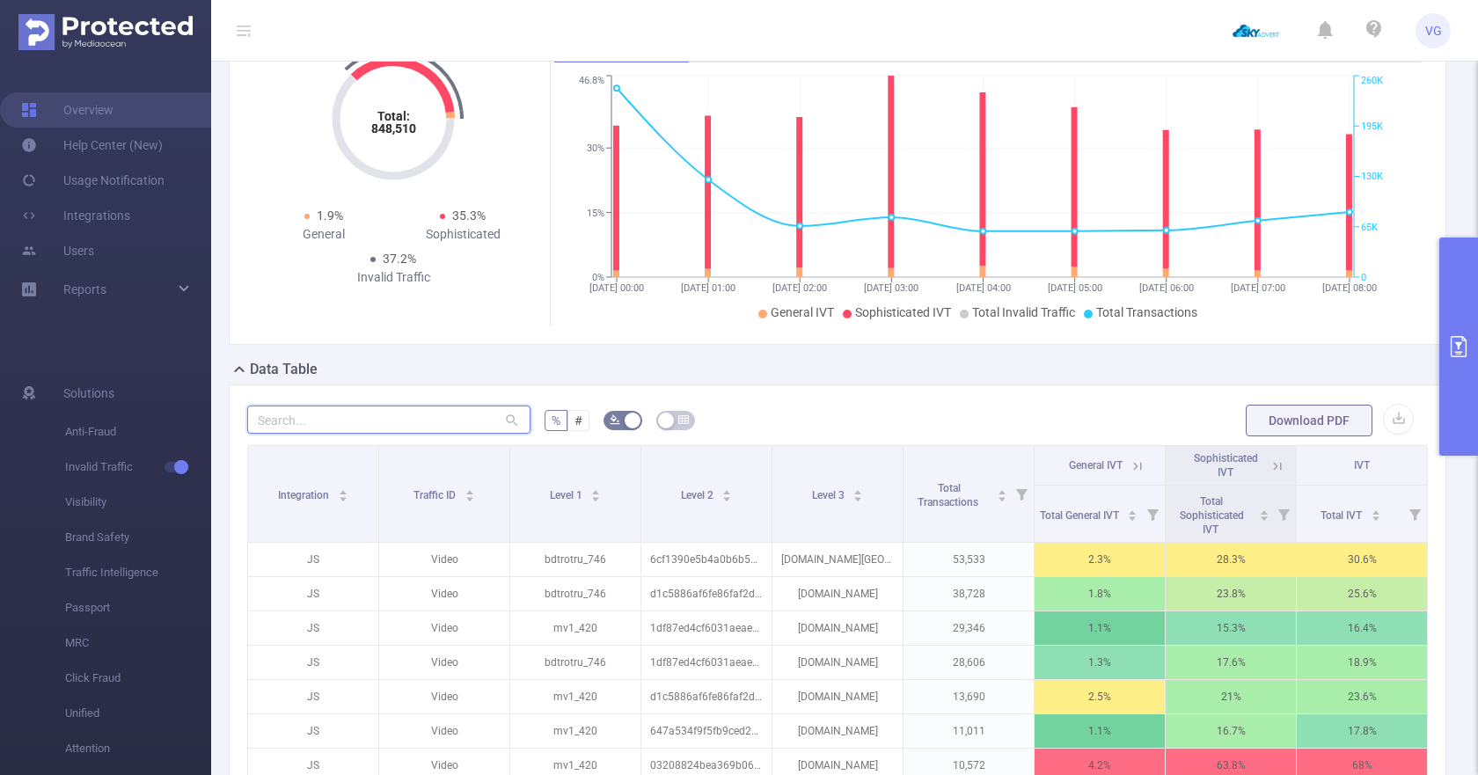
click at [402, 431] on input "text" at bounding box center [388, 420] width 283 height 28
paste input "td8.5lordserial.tokyo"
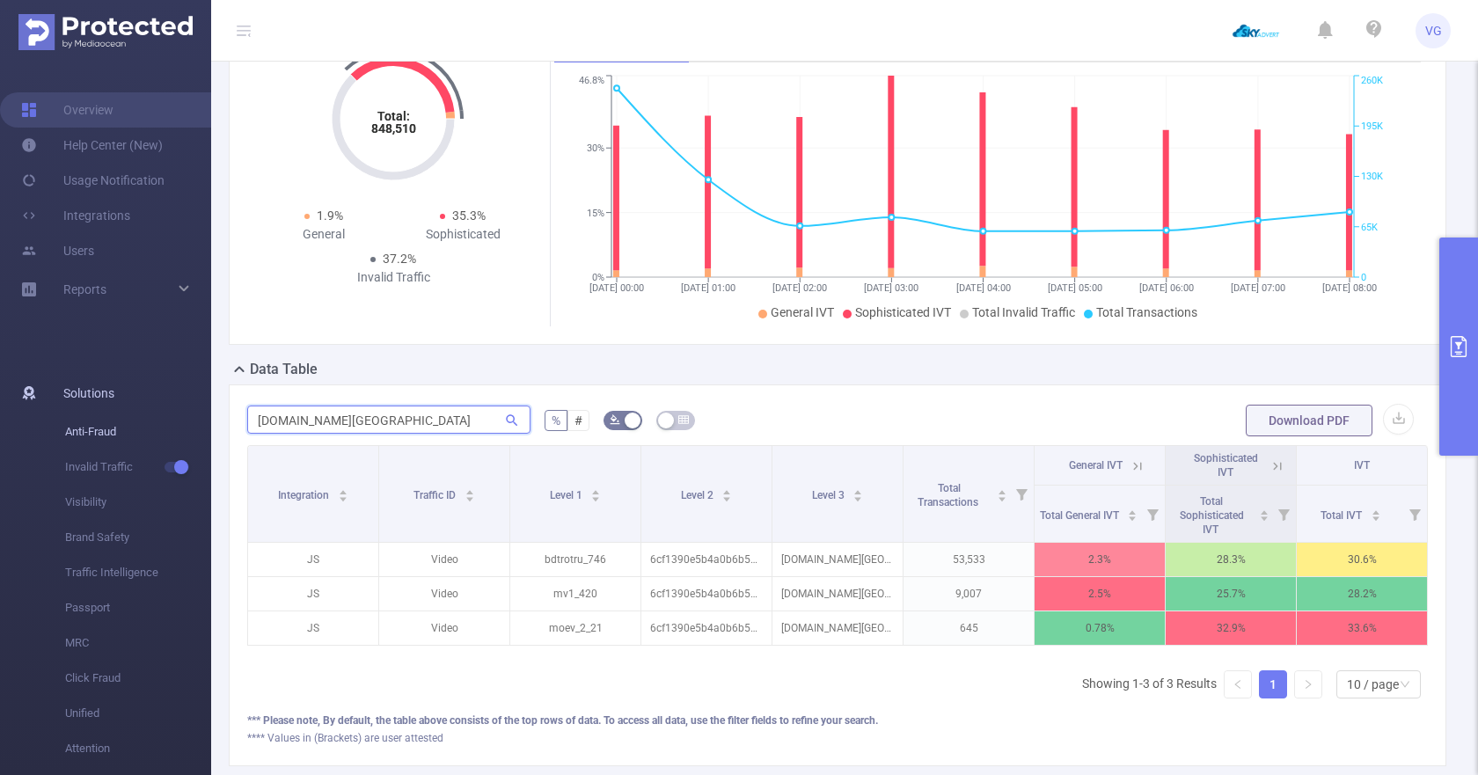
drag, startPoint x: 290, startPoint y: 435, endPoint x: 203, endPoint y: 436, distance: 87.1
click at [203, 436] on section "Overview Help Center (New) Usage Notification Integrations Users Reports Soluti…" at bounding box center [739, 387] width 1478 height 775
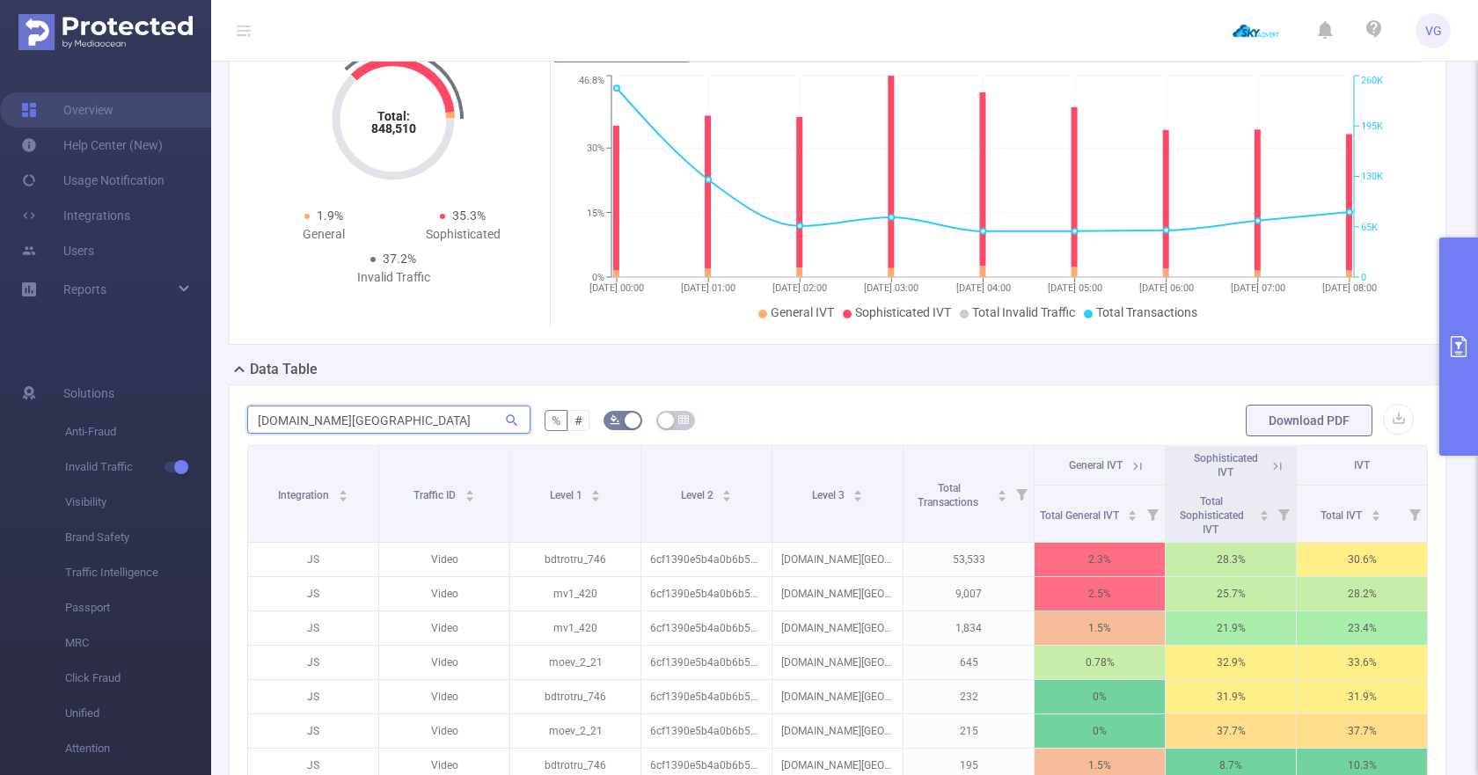
drag, startPoint x: 416, startPoint y: 436, endPoint x: 308, endPoint y: 433, distance: 108.3
click at [308, 433] on input "ordserial.tokyo" at bounding box center [388, 420] width 283 height 28
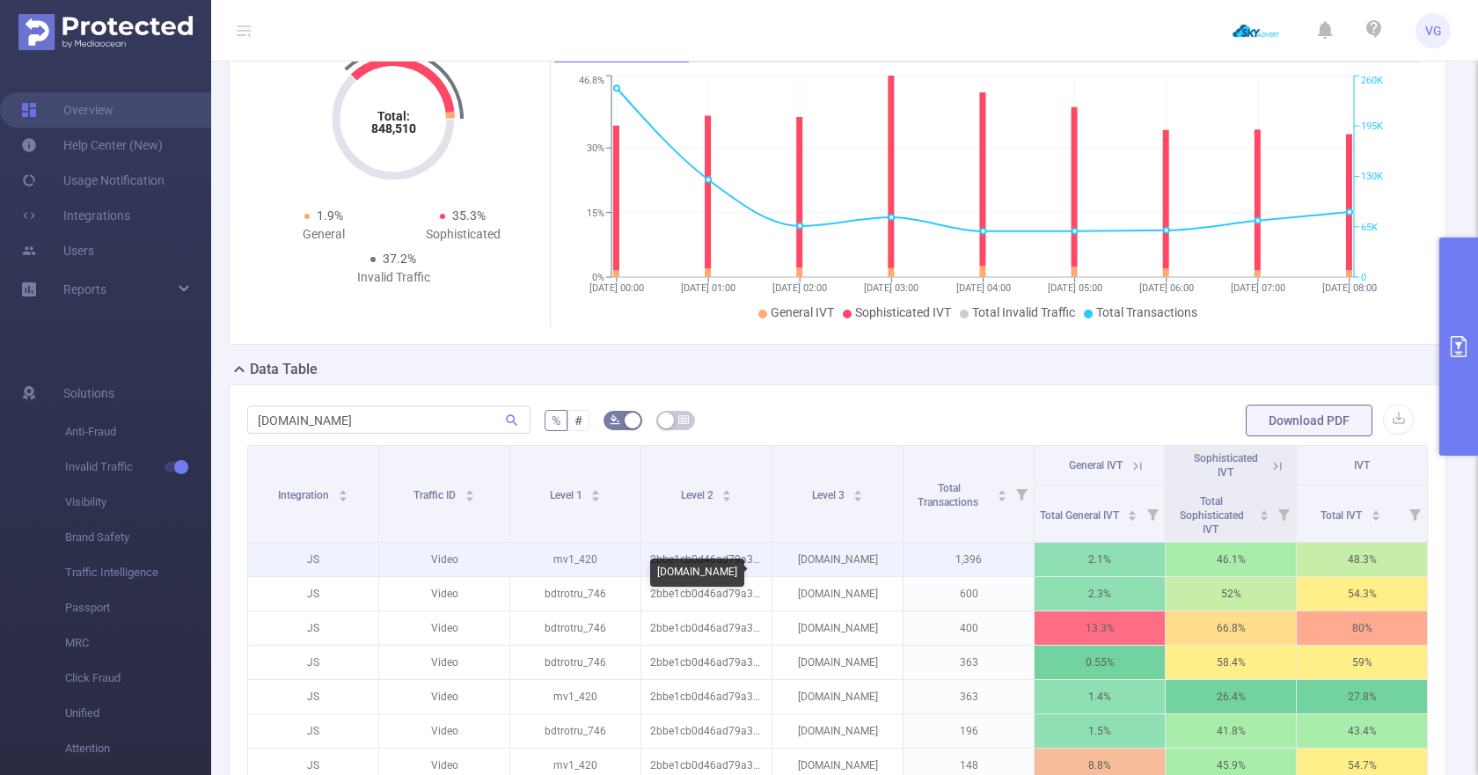
drag, startPoint x: 878, startPoint y: 580, endPoint x: 779, endPoint y: 575, distance: 99.6
click at [779, 575] on p "td7.39lordserial.pro" at bounding box center [838, 559] width 130 height 33
copy p "td7.39lordserial.pro"
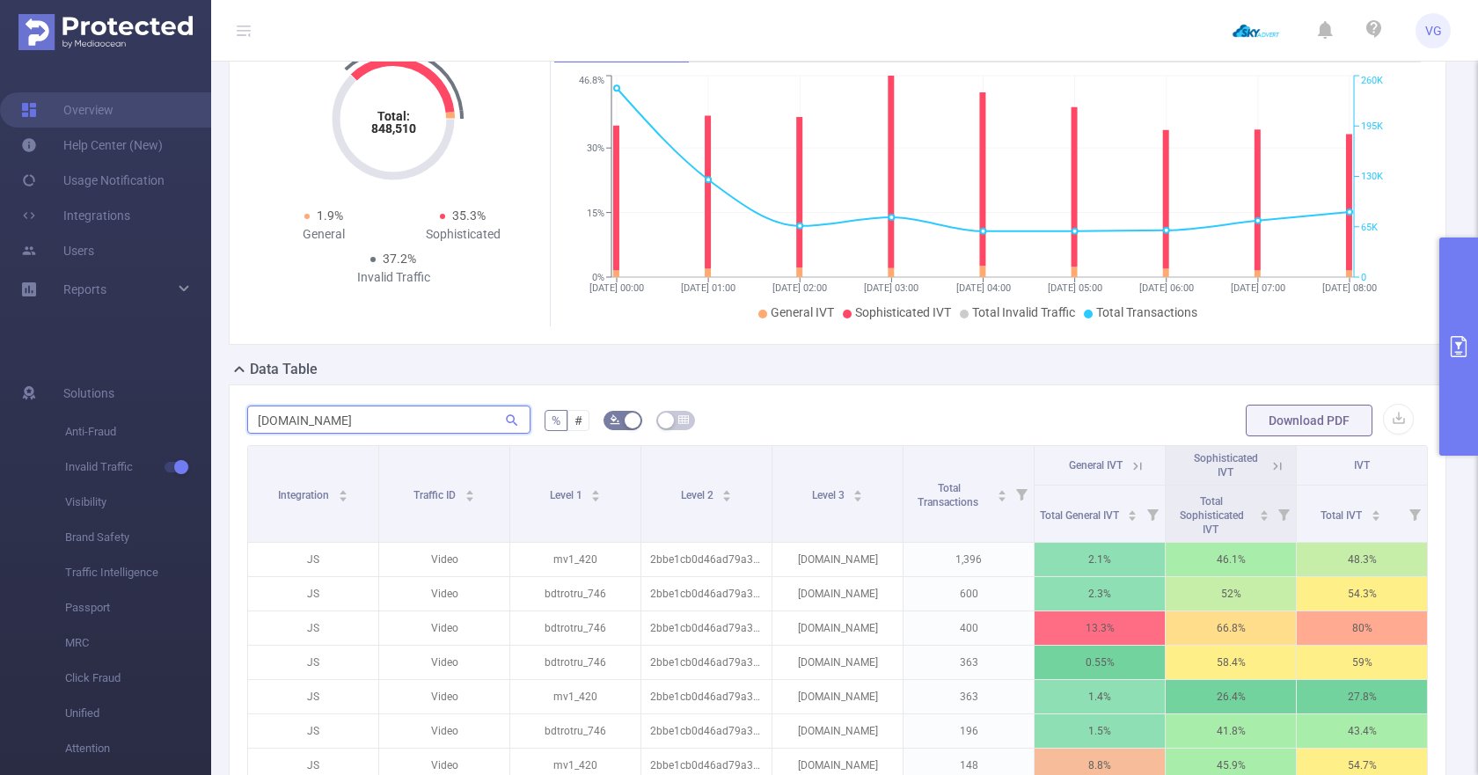
click at [385, 434] on input "ordserial.pro" at bounding box center [388, 420] width 283 height 28
paste input "td7.39l"
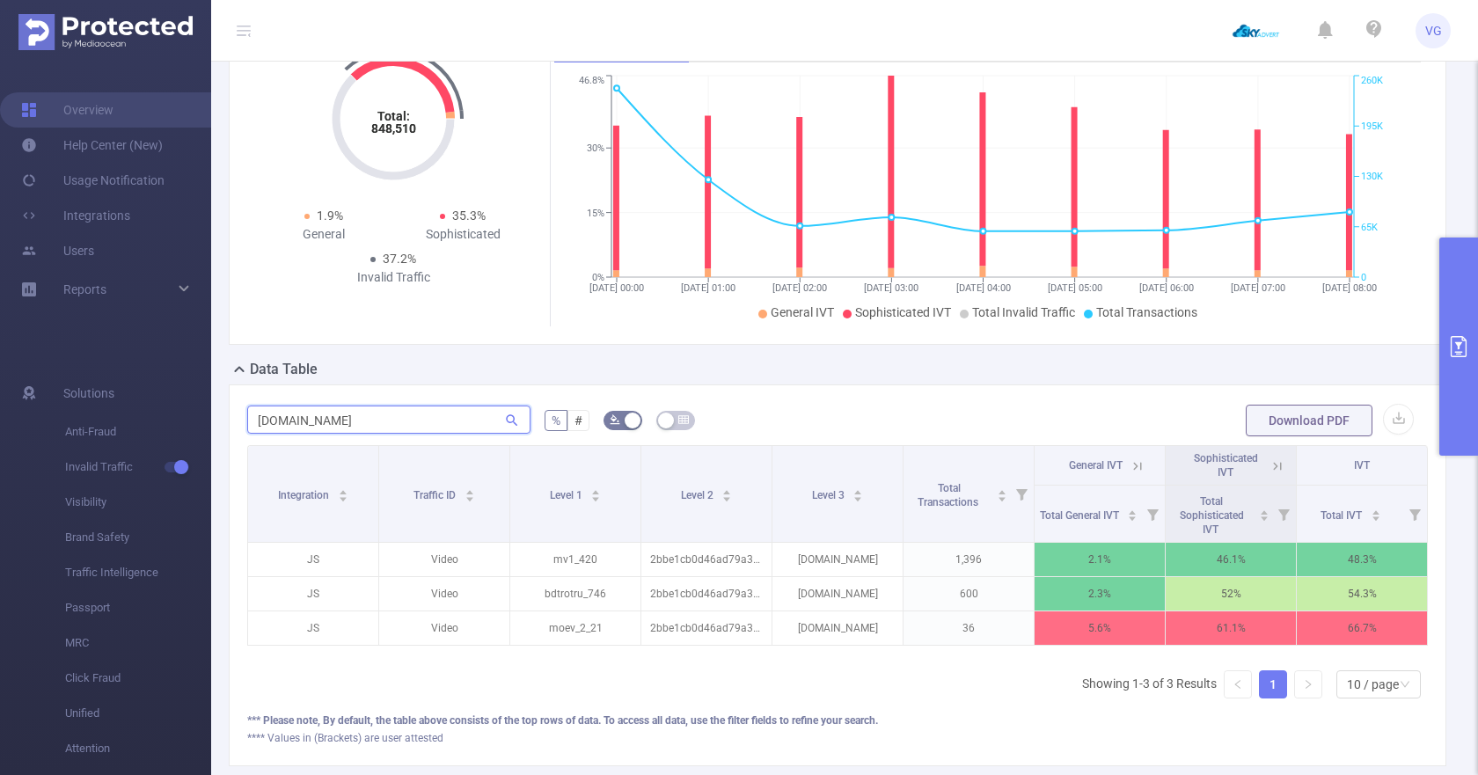
type input "td7.39lordserial.pro"
